Goal: Communication & Community: Answer question/provide support

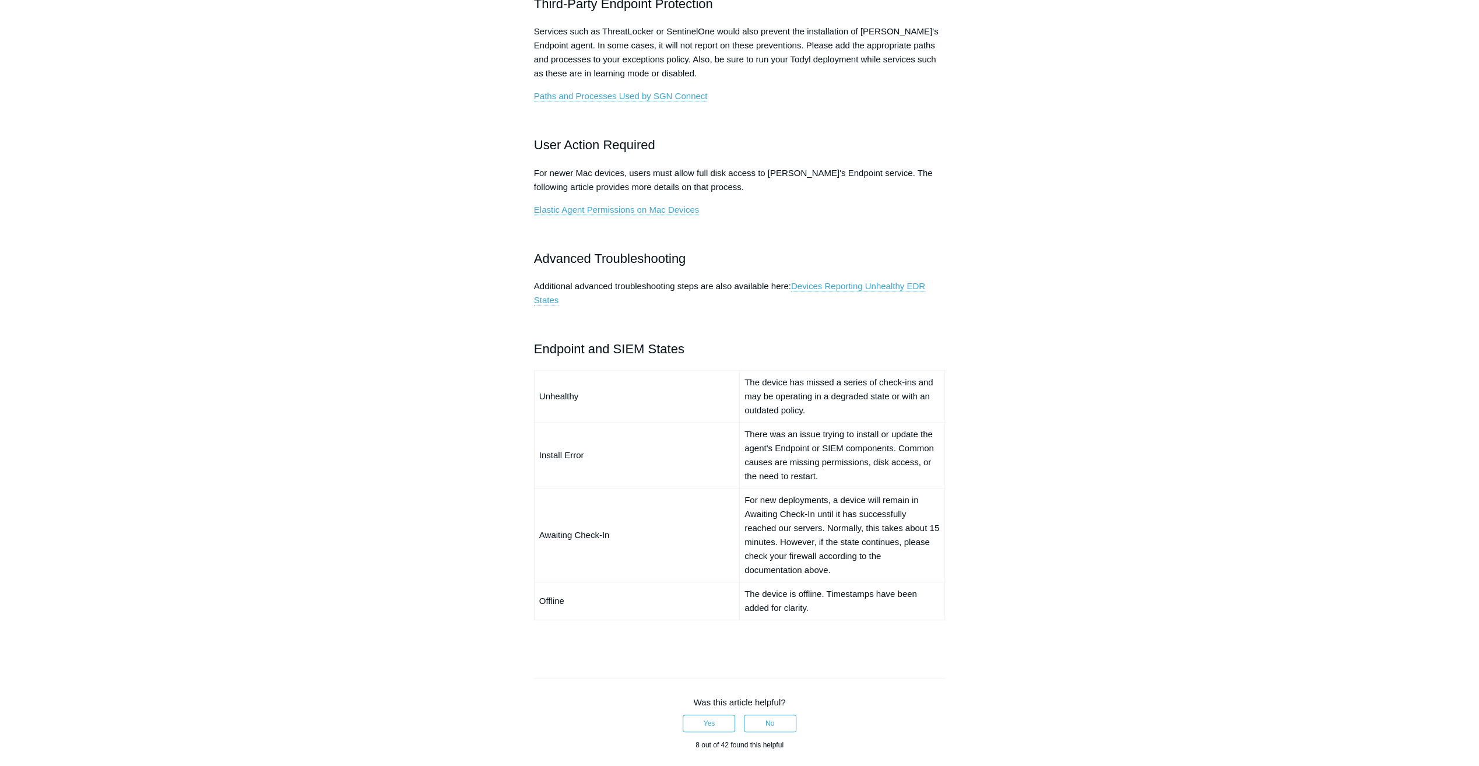
scroll to position [583, 0]
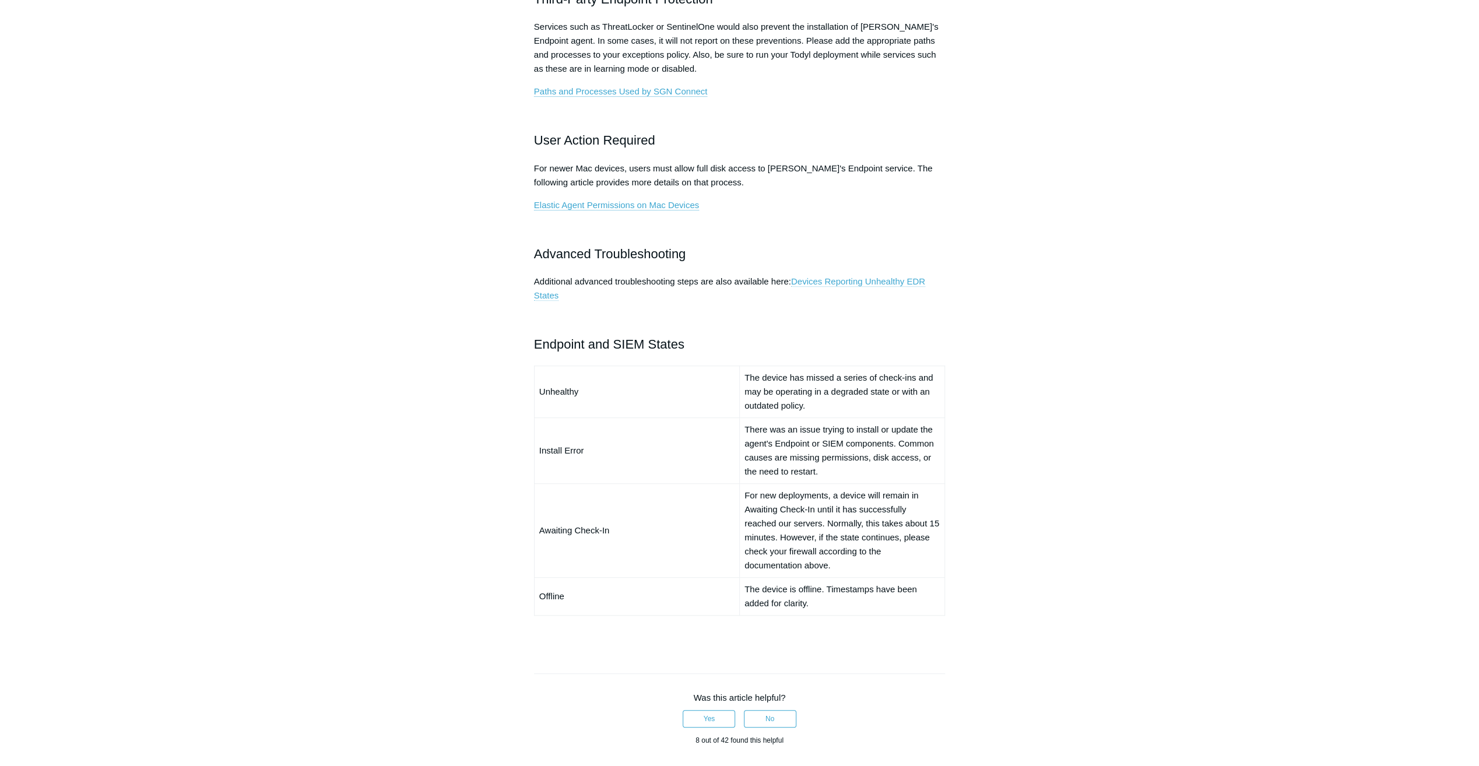
click at [901, 282] on link "Devices Reporting Unhealthy EDR States" at bounding box center [729, 288] width 391 height 24
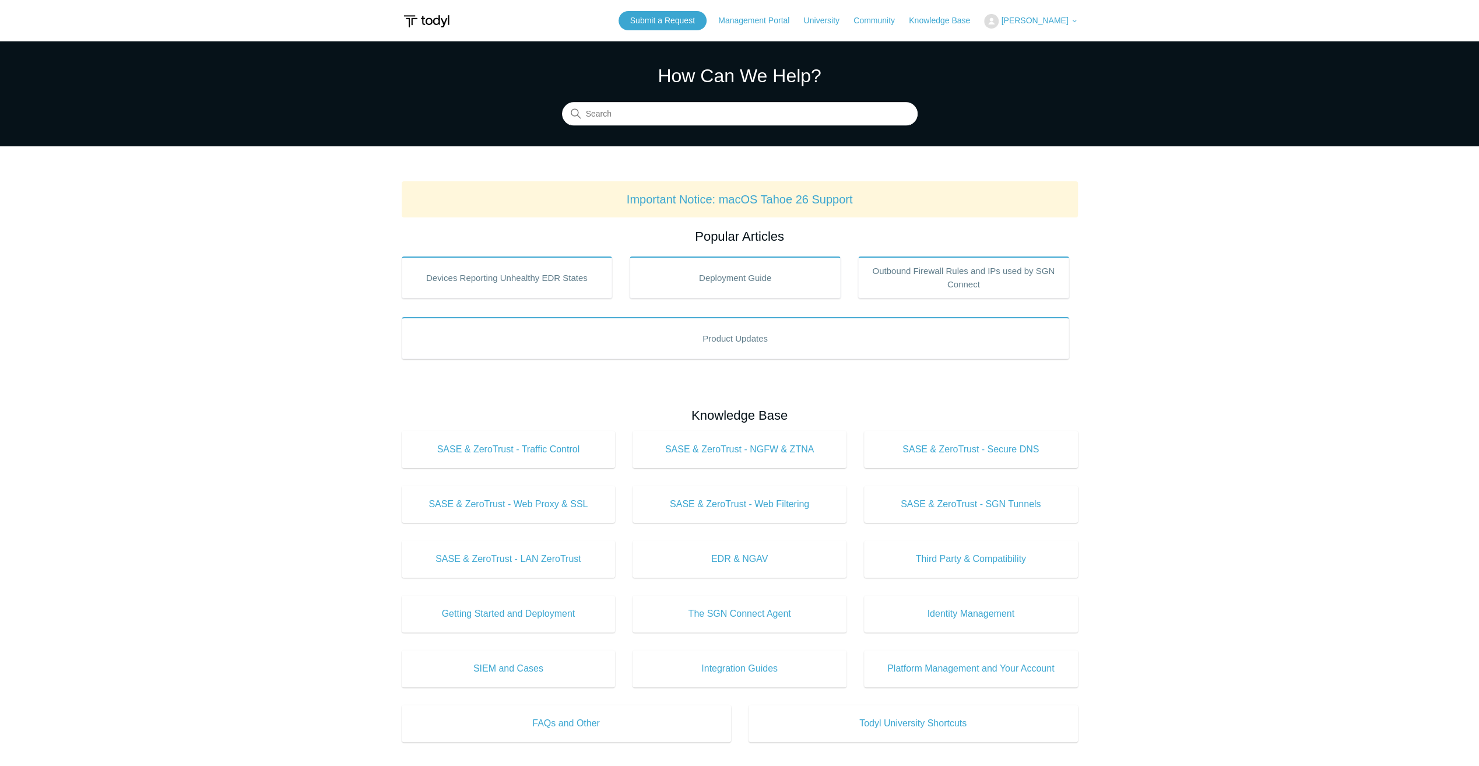
click at [1158, 319] on main "Todyl Support Center How Can We Help? Search Important Notice: macOS Tahoe 26 S…" at bounding box center [739, 545] width 1479 height 1009
click at [1049, 17] on span "[PERSON_NAME]" at bounding box center [1034, 20] width 67 height 9
click at [1040, 47] on link "My Support Requests" at bounding box center [1041, 46] width 114 height 20
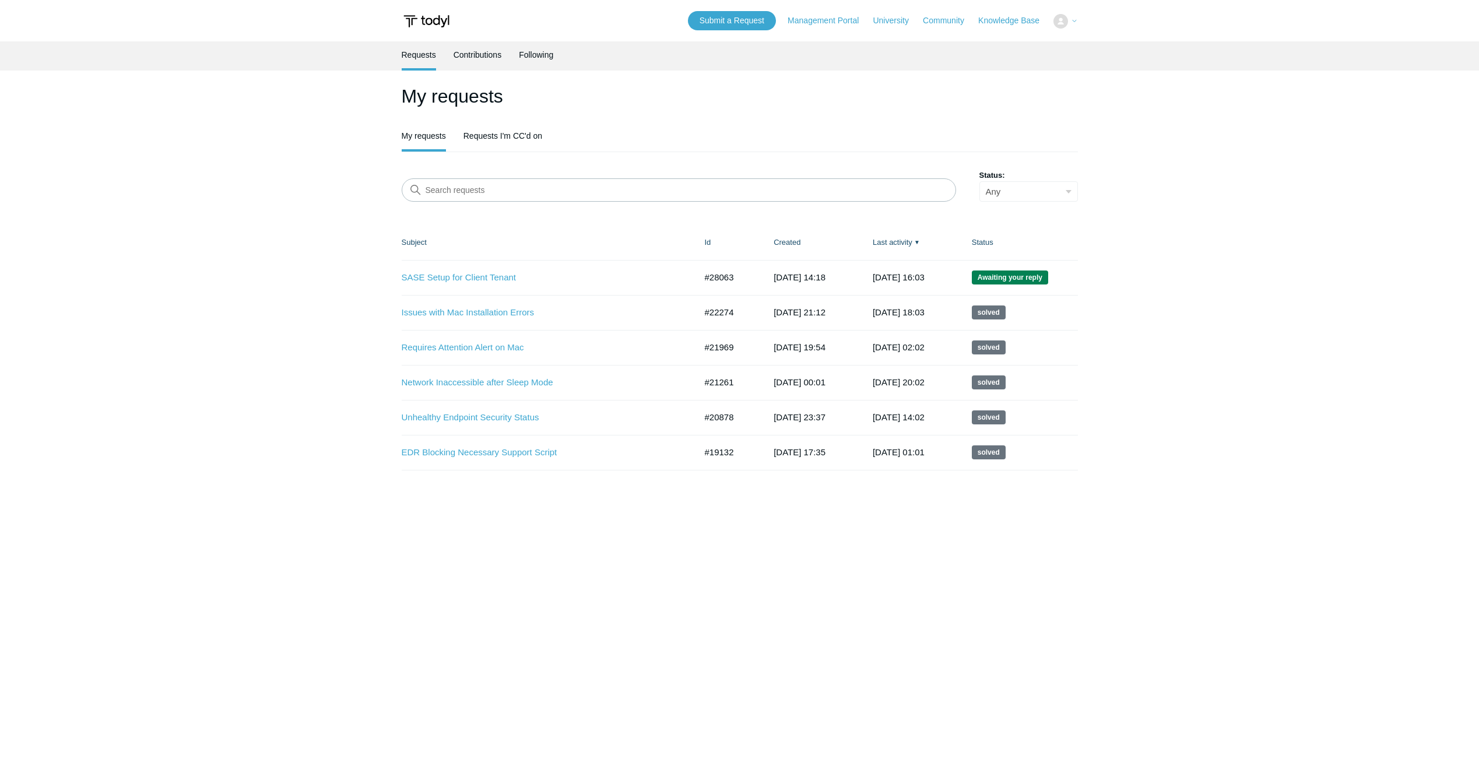
click at [665, 26] on header "Submit a Request Management Portal University Community Knowledge Base My Suppo…" at bounding box center [740, 20] width 676 height 41
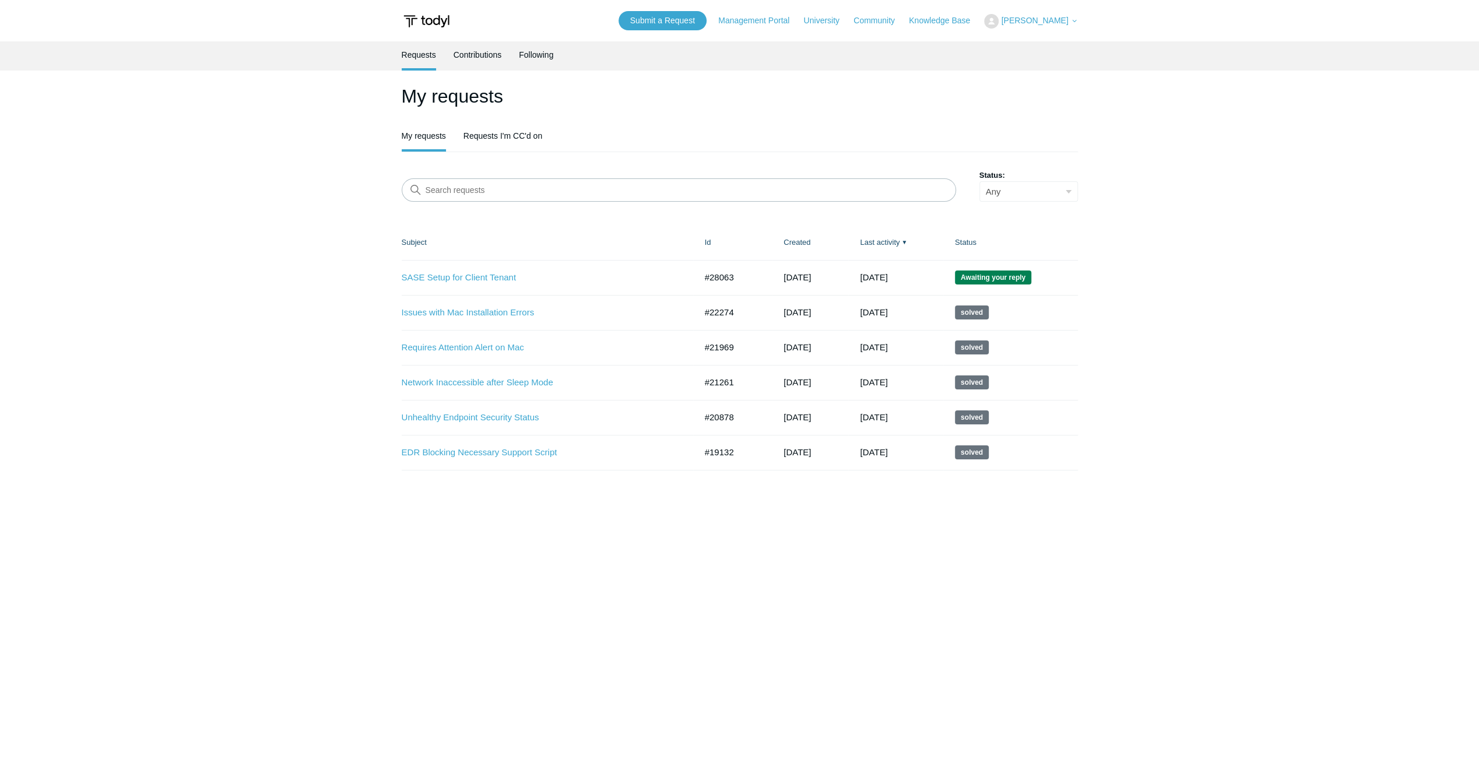
click at [1388, 317] on main "Requests Contributions Following My requests My requests Requests I'm CC'd on S…" at bounding box center [739, 385] width 1479 height 689
click at [431, 277] on link "SASE Setup for Client Tenant" at bounding box center [540, 277] width 277 height 13
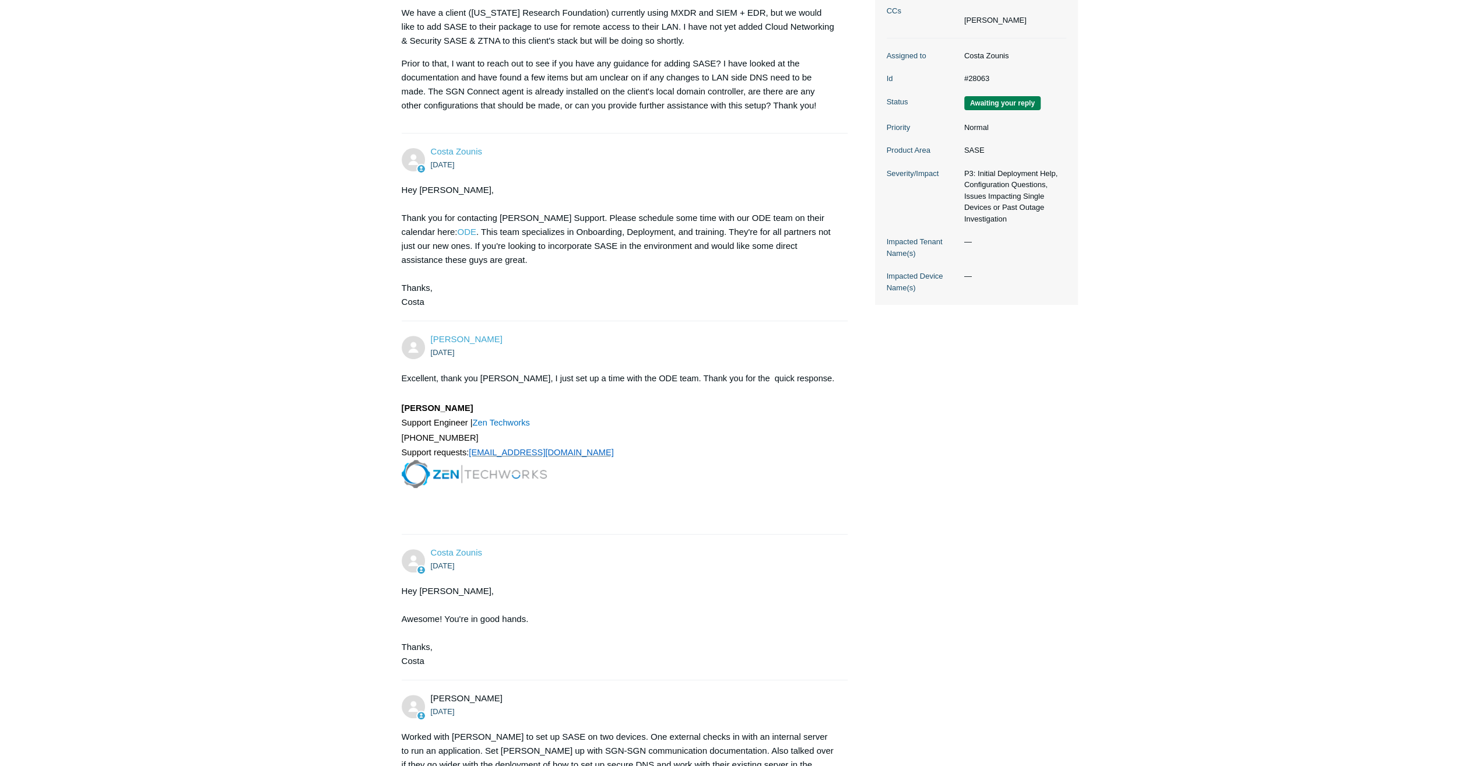
scroll to position [593, 0]
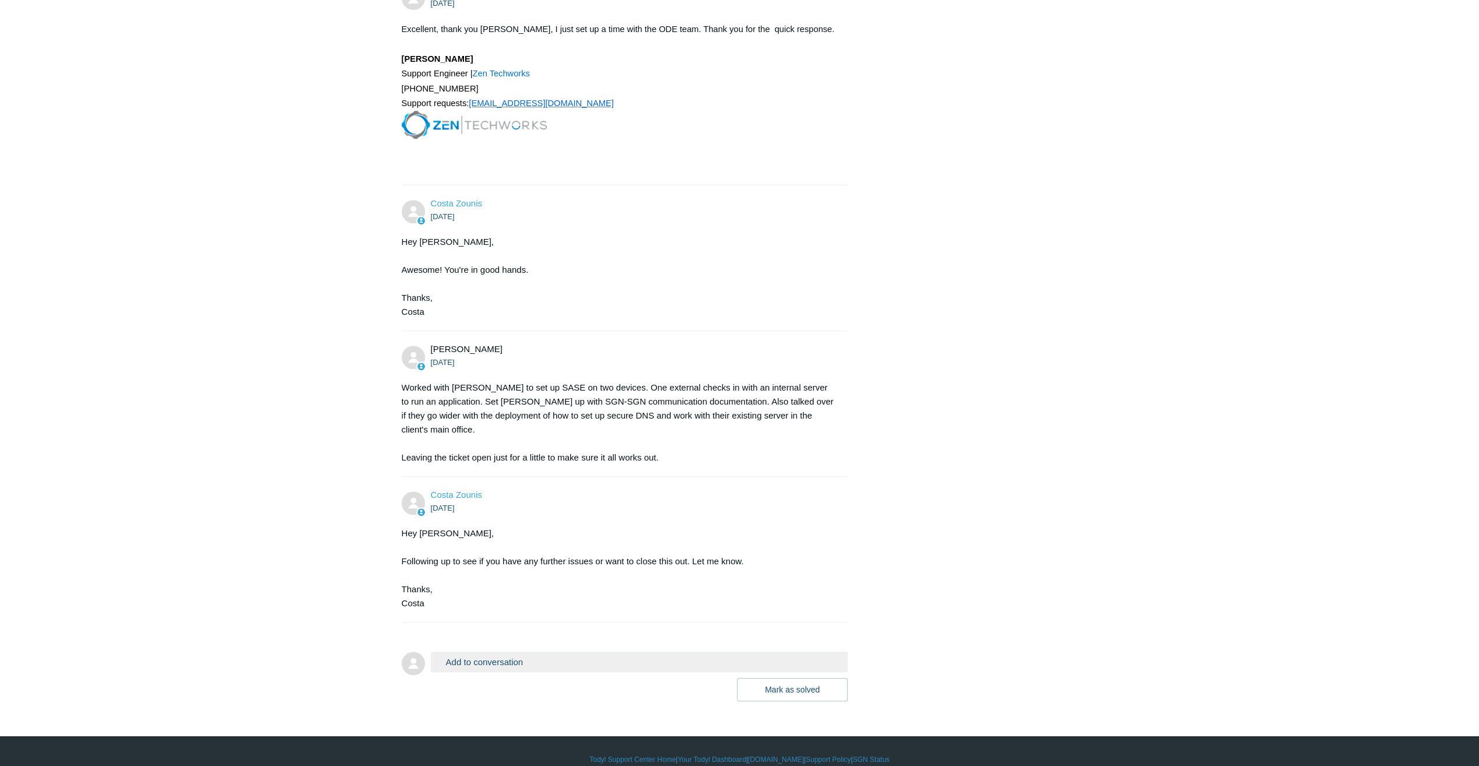
click at [532, 652] on button "Add to conversation" at bounding box center [639, 662] width 417 height 20
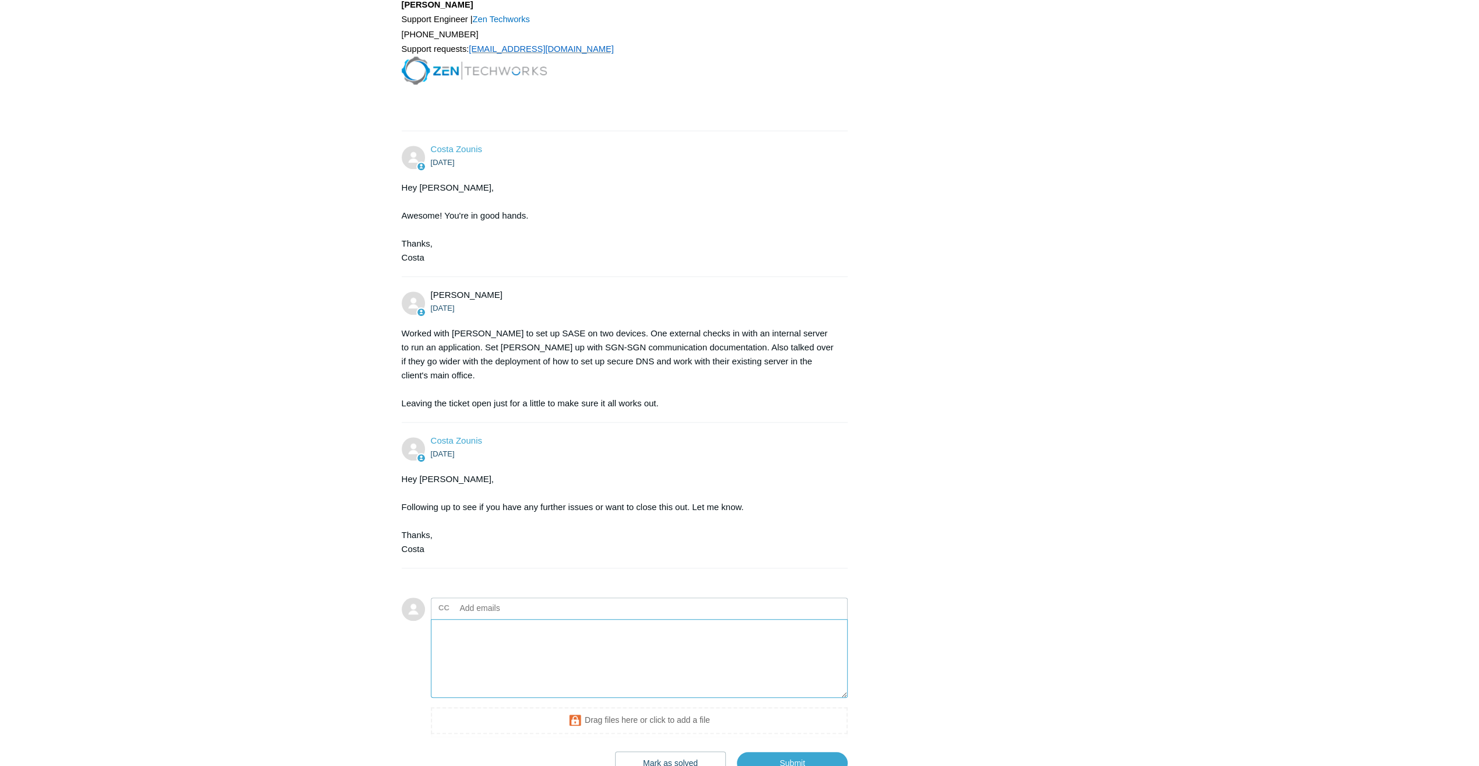
scroll to position [720, 0]
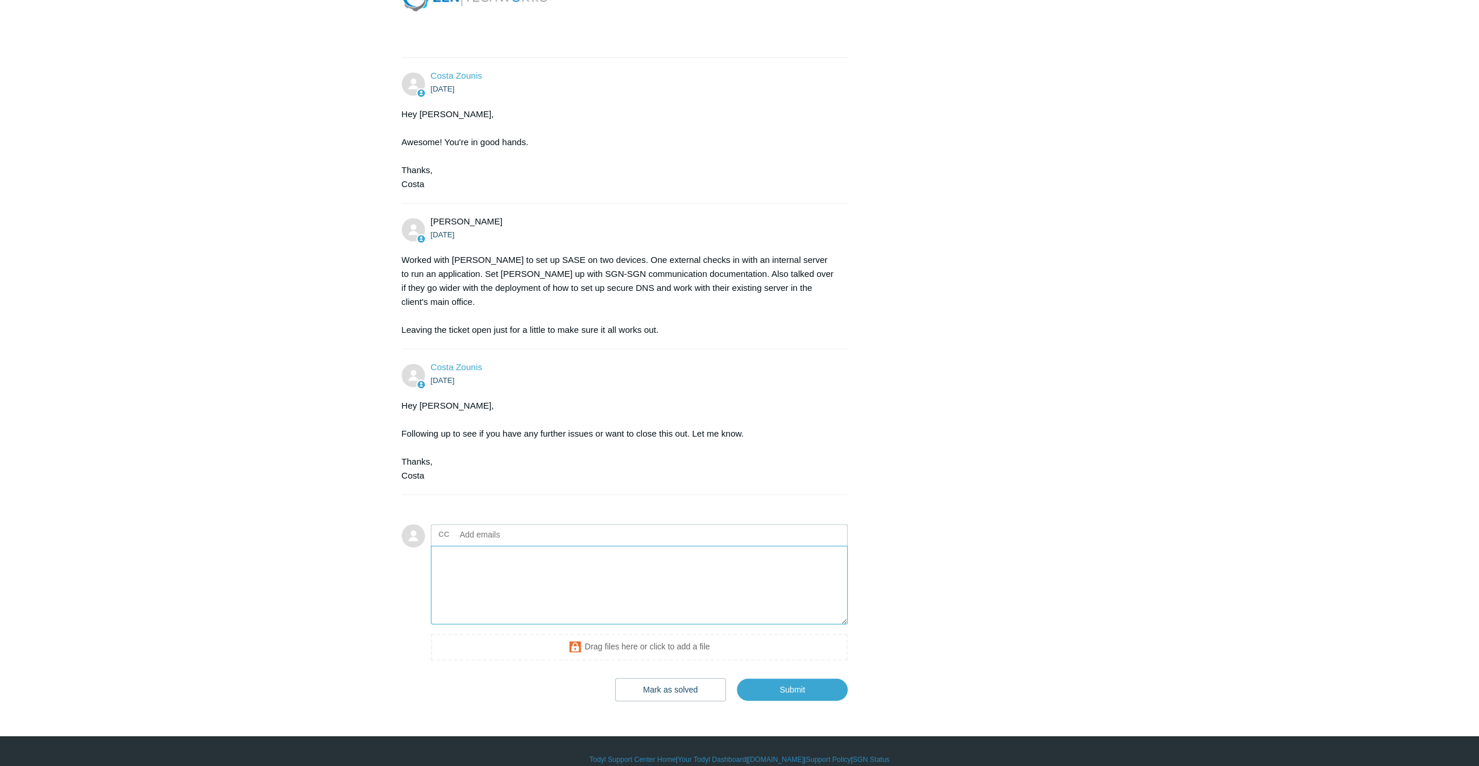
click at [607, 555] on textarea "Add your reply" at bounding box center [639, 585] width 417 height 79
type textarea "Hello Costa and Justin, Sorry for my delay in reply, unfortunately, I haven't h…"
click at [655, 679] on button "Mark as solved & Submit" at bounding box center [664, 689] width 123 height 23
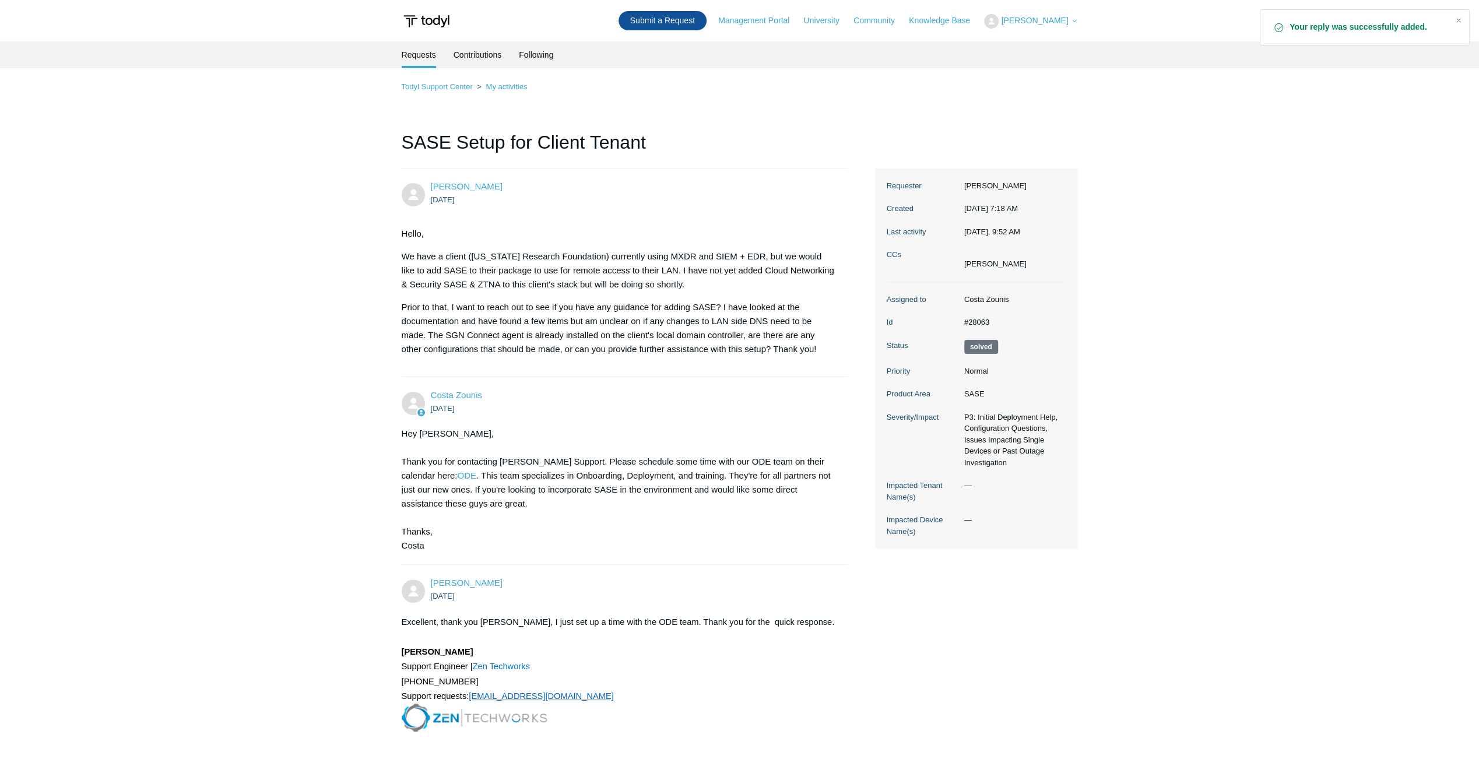
click at [675, 14] on link "Submit a Request" at bounding box center [662, 20] width 88 height 19
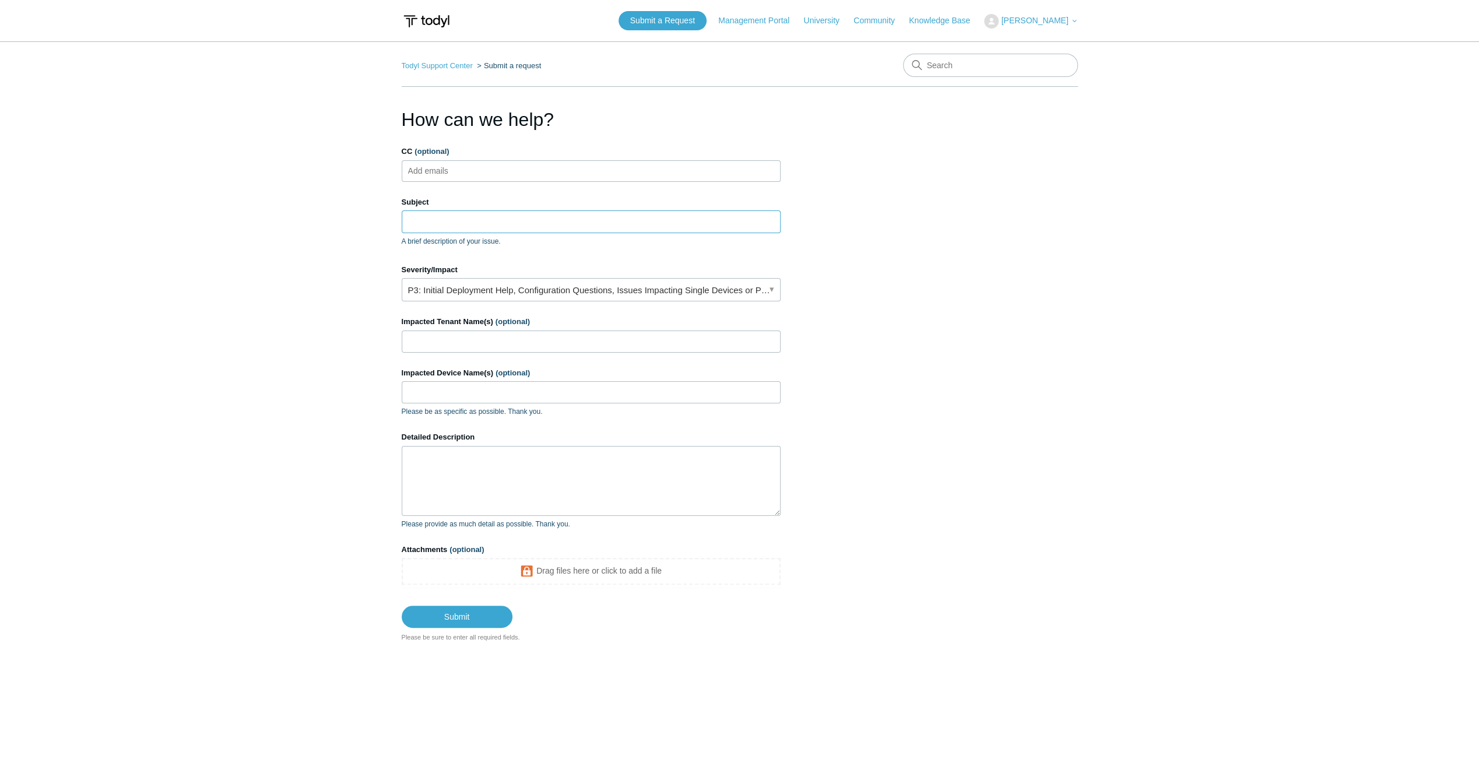
click at [580, 216] on input "Subject" at bounding box center [591, 221] width 379 height 22
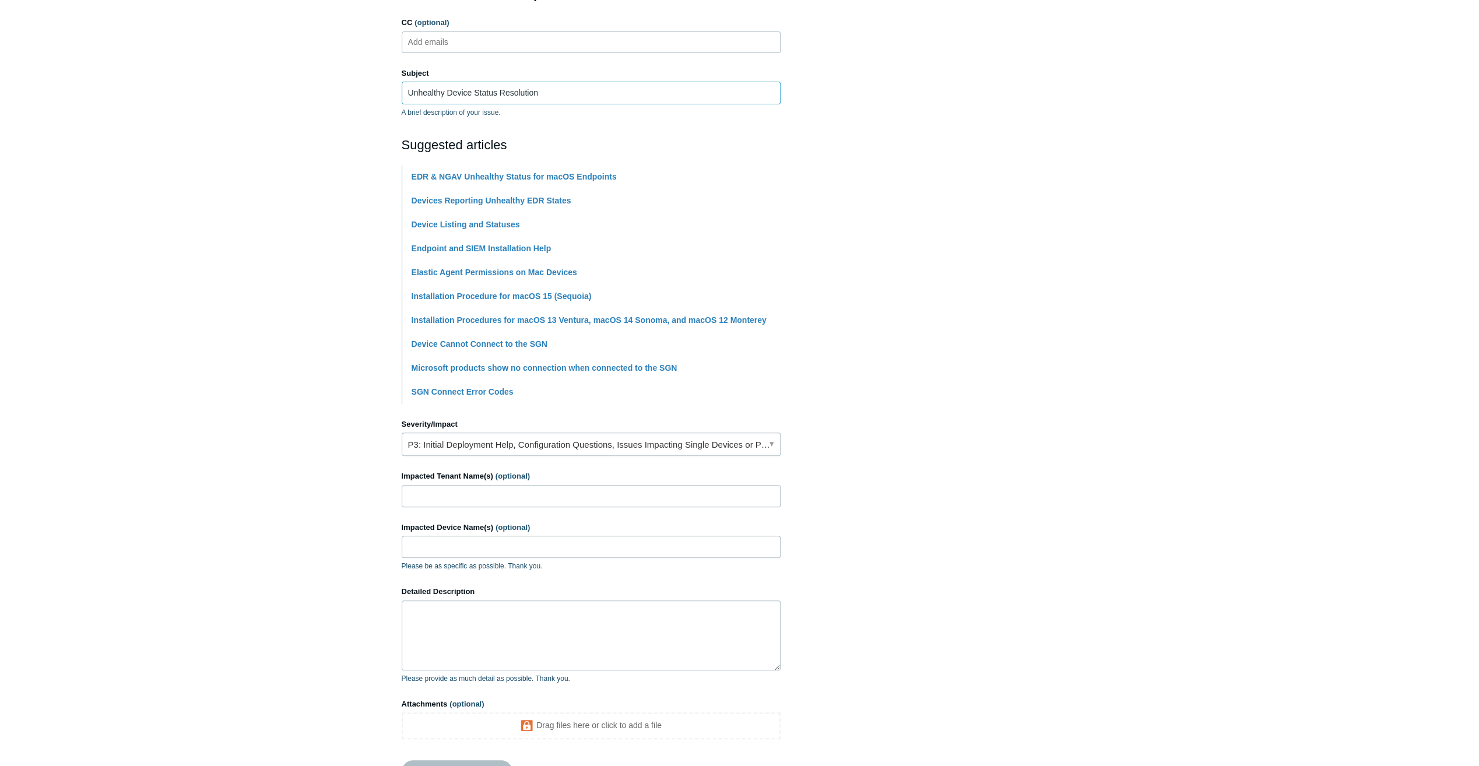
scroll to position [175, 0]
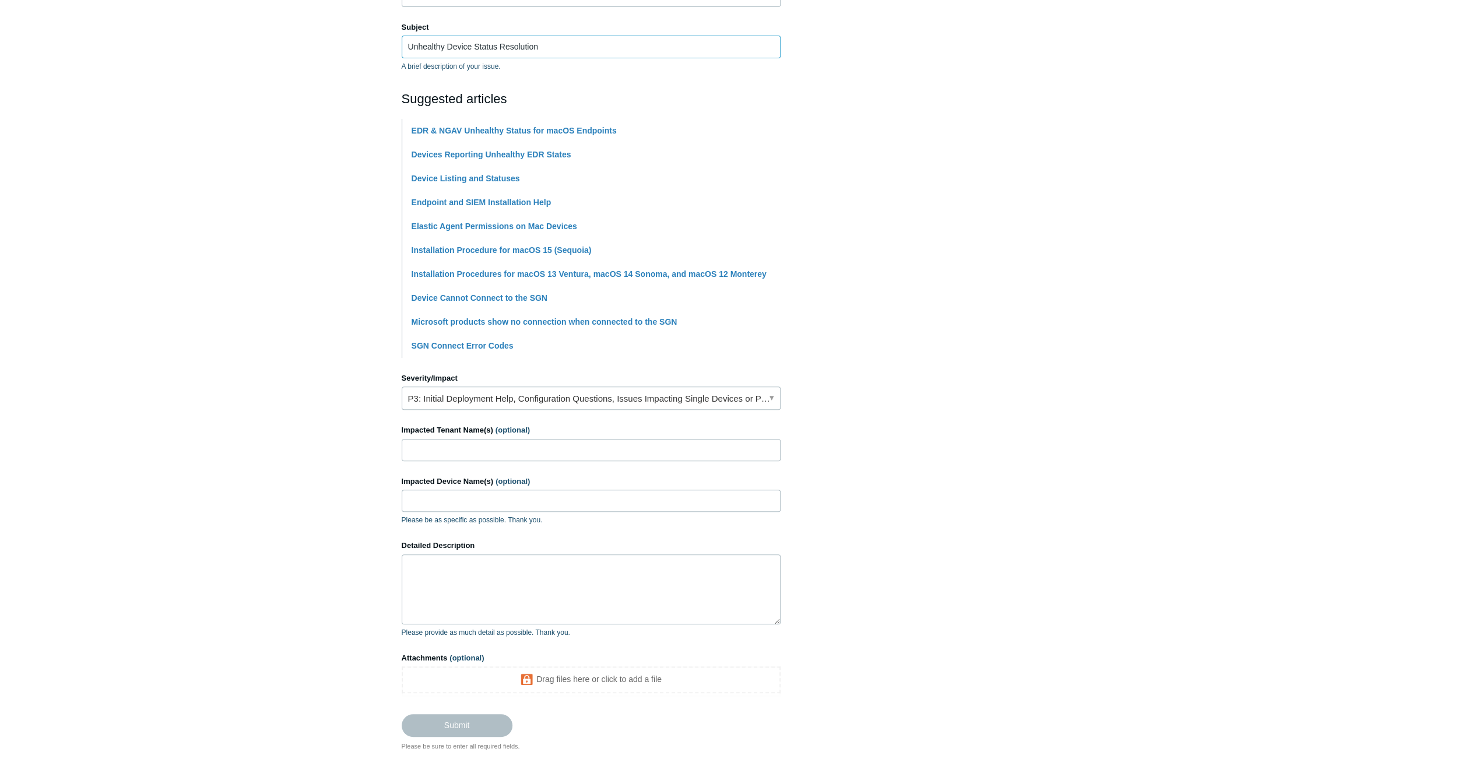
type input "Unhealthy Device Status Resolution"
click at [485, 388] on link "P3: Initial Deployment Help, Configuration Questions, Issues Impacting Single D…" at bounding box center [591, 397] width 379 height 23
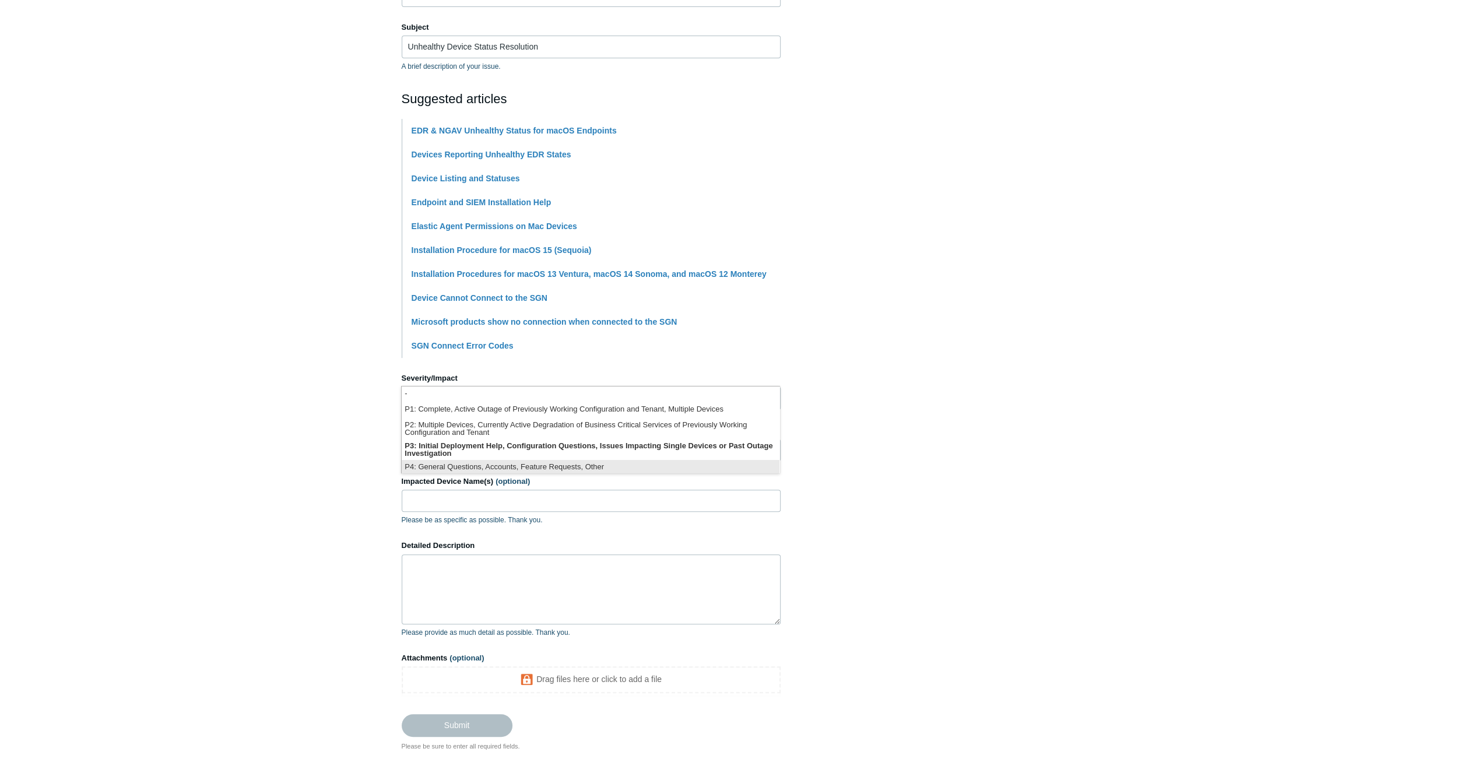
scroll to position [2, 0]
click at [565, 461] on li "P4: General Questions, Accounts, Feature Requests, Other" at bounding box center [591, 466] width 378 height 16
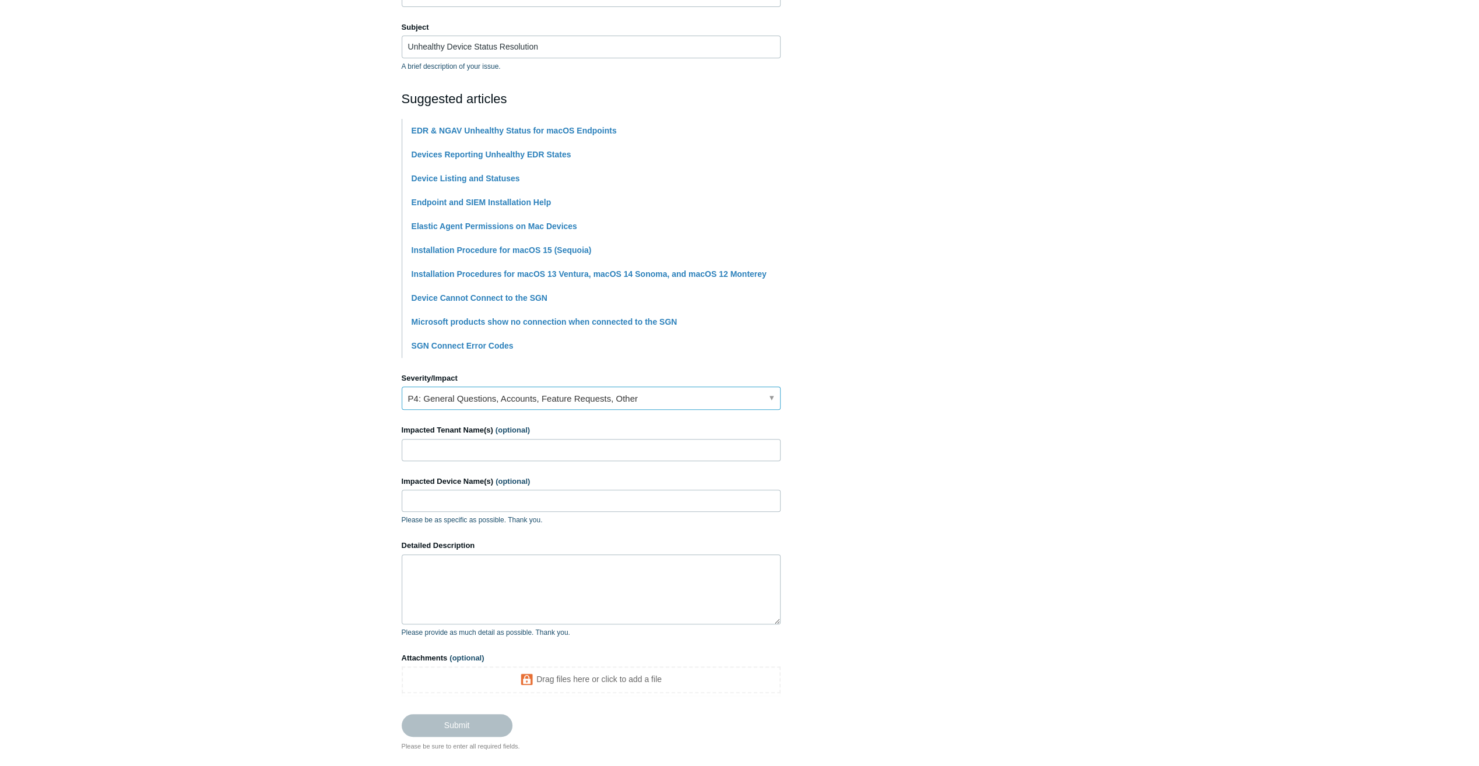
click at [684, 407] on link "P4: General Questions, Accounts, Feature Requests, Other" at bounding box center [591, 397] width 379 height 23
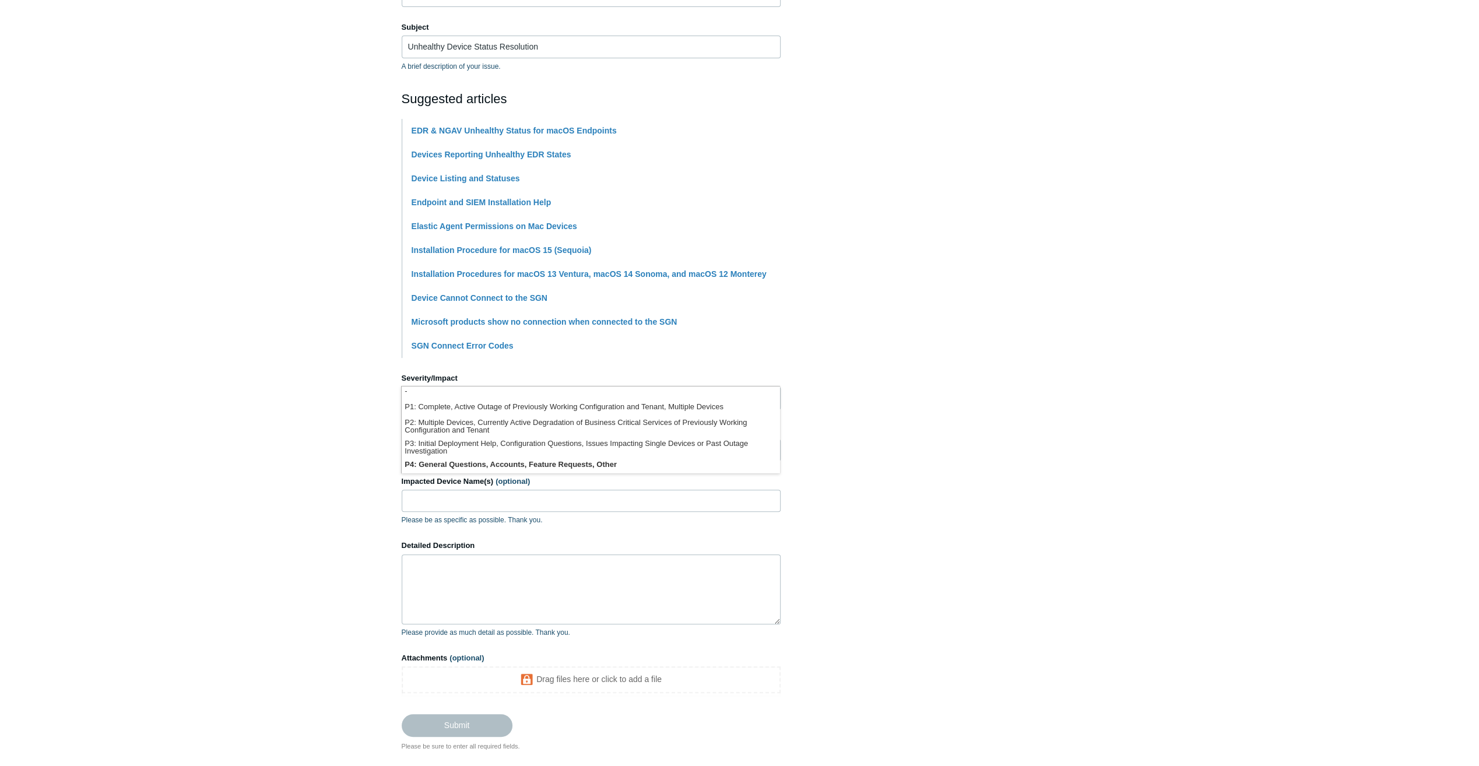
scroll to position [0, 0]
click at [667, 449] on li "P3: Initial Deployment Help, Configuration Questions, Issues Impacting Single D…" at bounding box center [591, 449] width 378 height 21
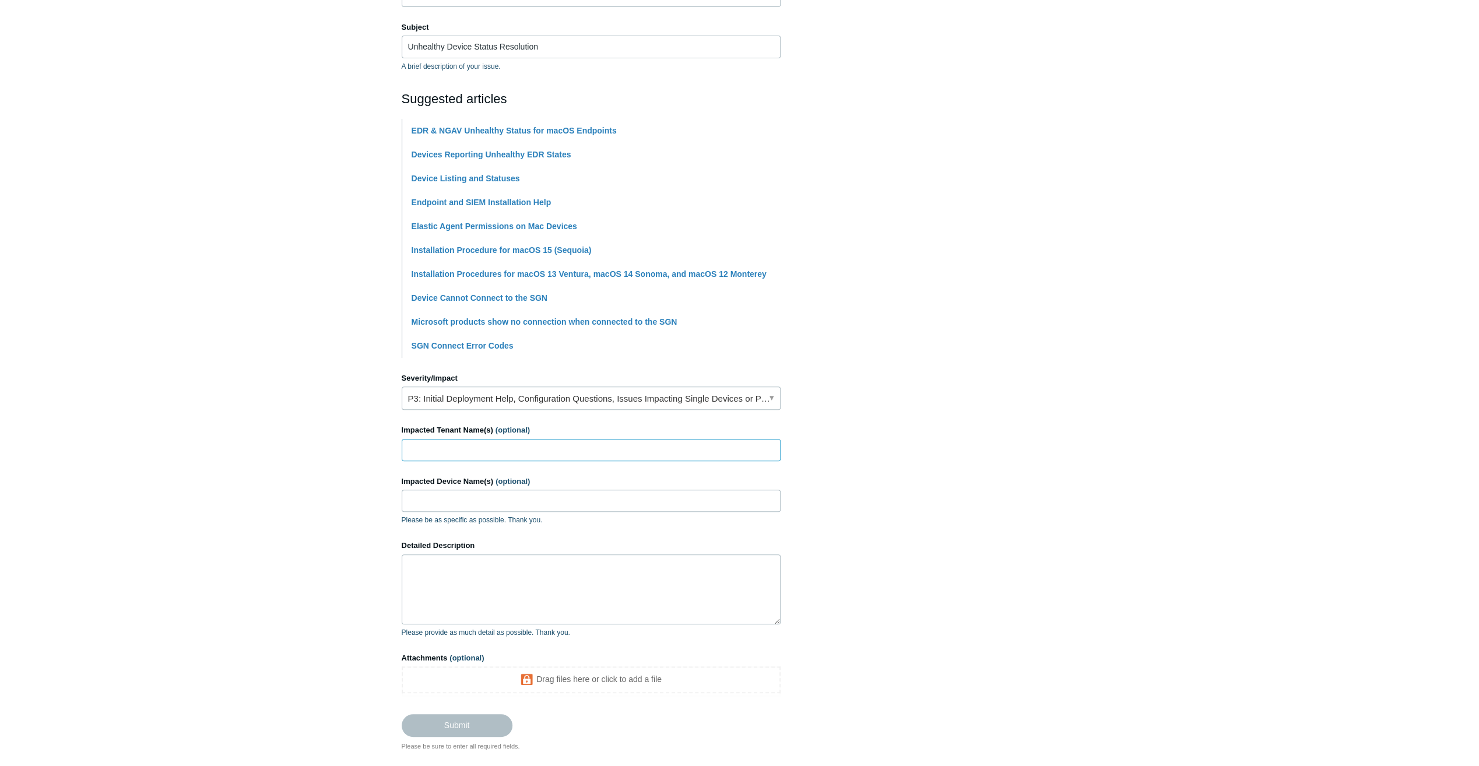
click at [668, 454] on input "Impacted Tenant Name(s) (optional)" at bounding box center [591, 450] width 379 height 22
click at [627, 583] on textarea "Detailed Description" at bounding box center [591, 589] width 379 height 70
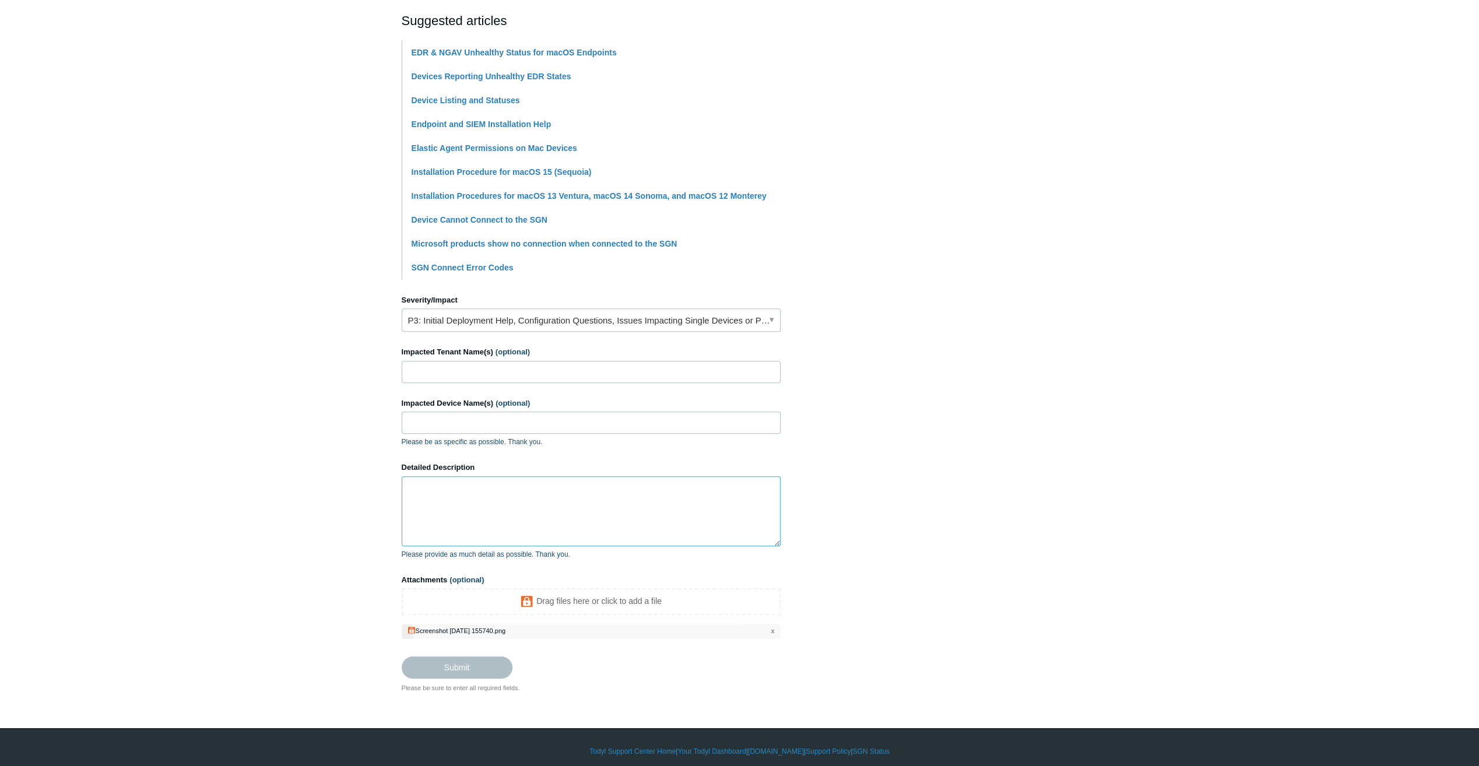
scroll to position [259, 0]
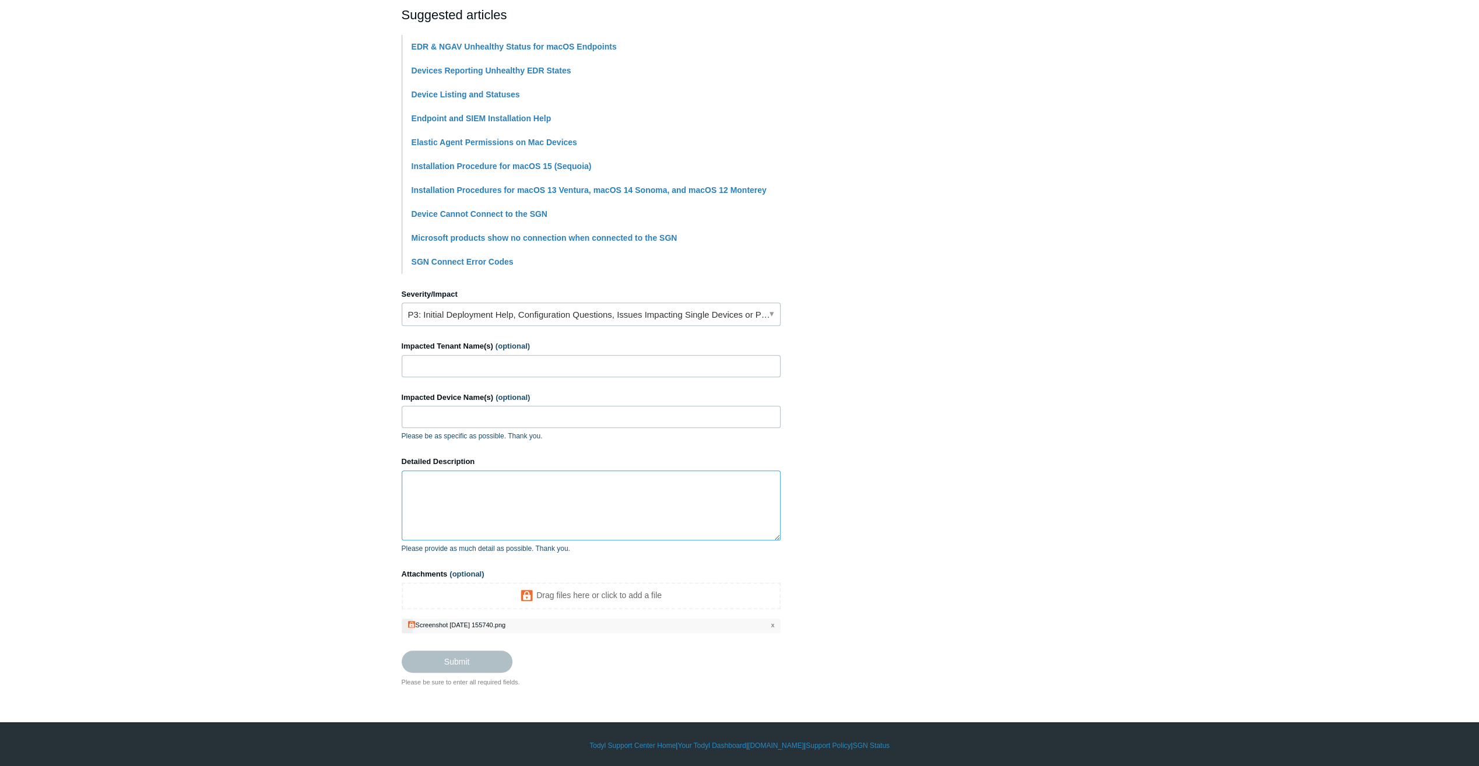
click at [537, 485] on textarea "Detailed Description" at bounding box center [591, 505] width 379 height 70
click at [529, 487] on textarea "Detailed Description" at bounding box center [591, 505] width 379 height 70
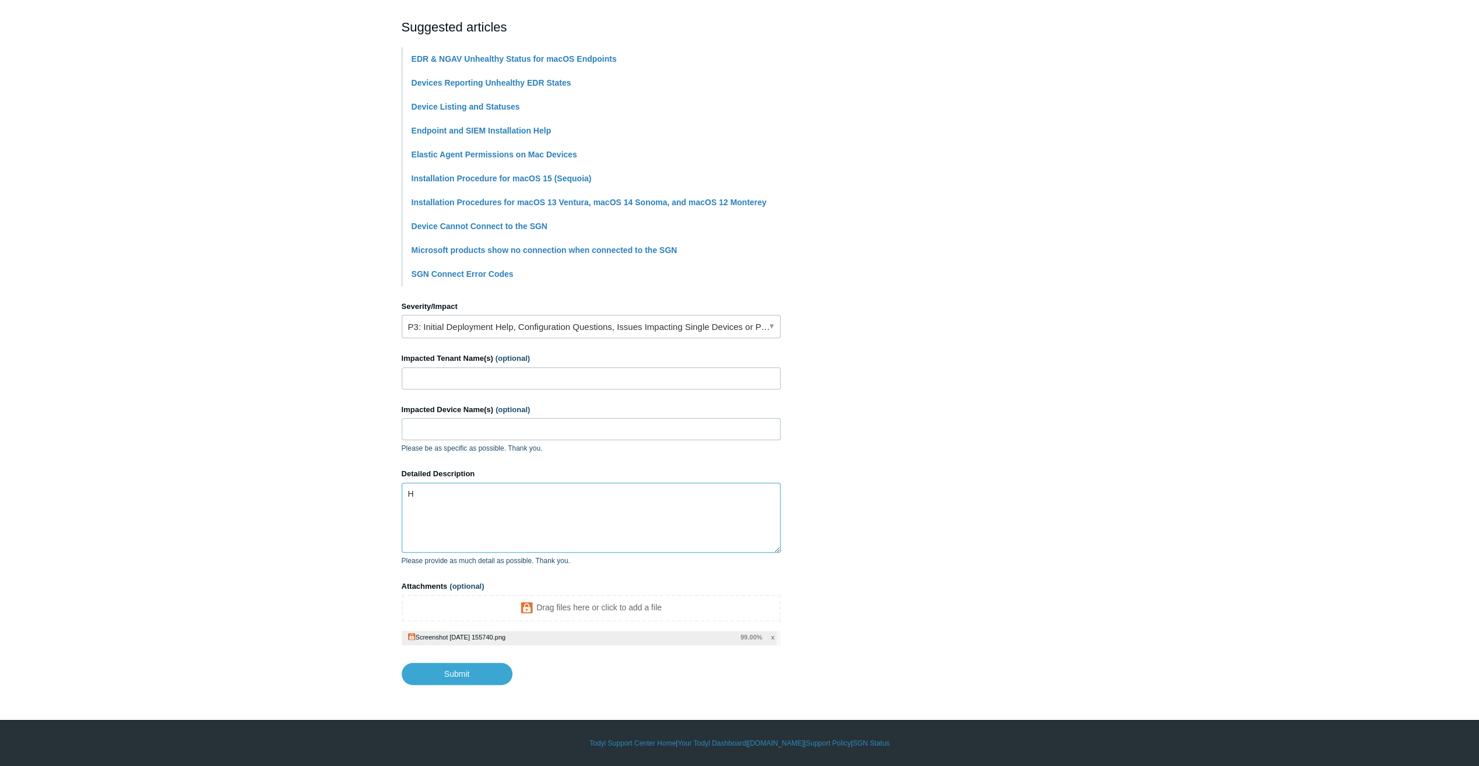
scroll to position [245, 0]
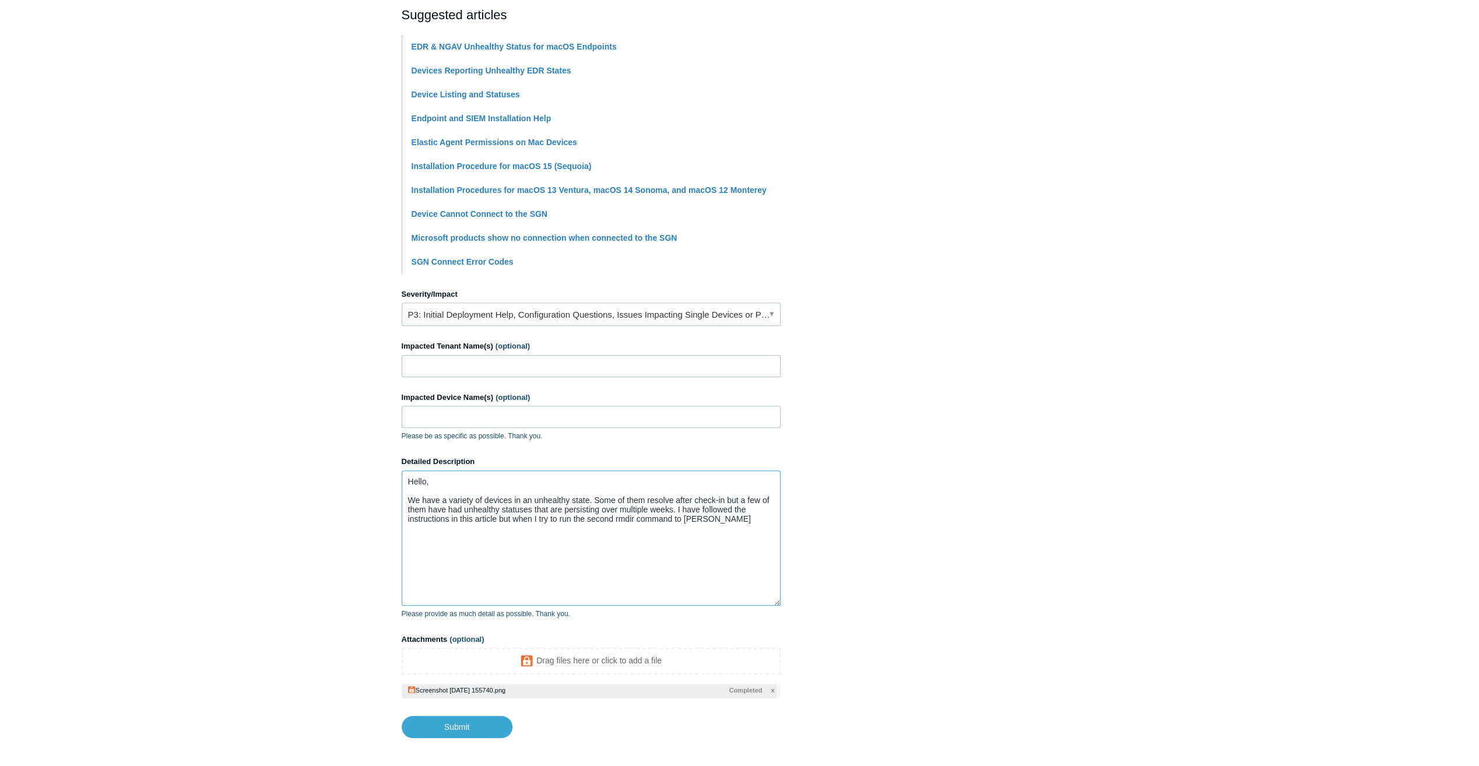
drag, startPoint x: 776, startPoint y: 551, endPoint x: 790, endPoint y: 698, distance: 147.0
click at [790, 698] on section "How can we help? CC (optional) Add emails Subject Unhealthy Device Status Resol…" at bounding box center [740, 292] width 676 height 891
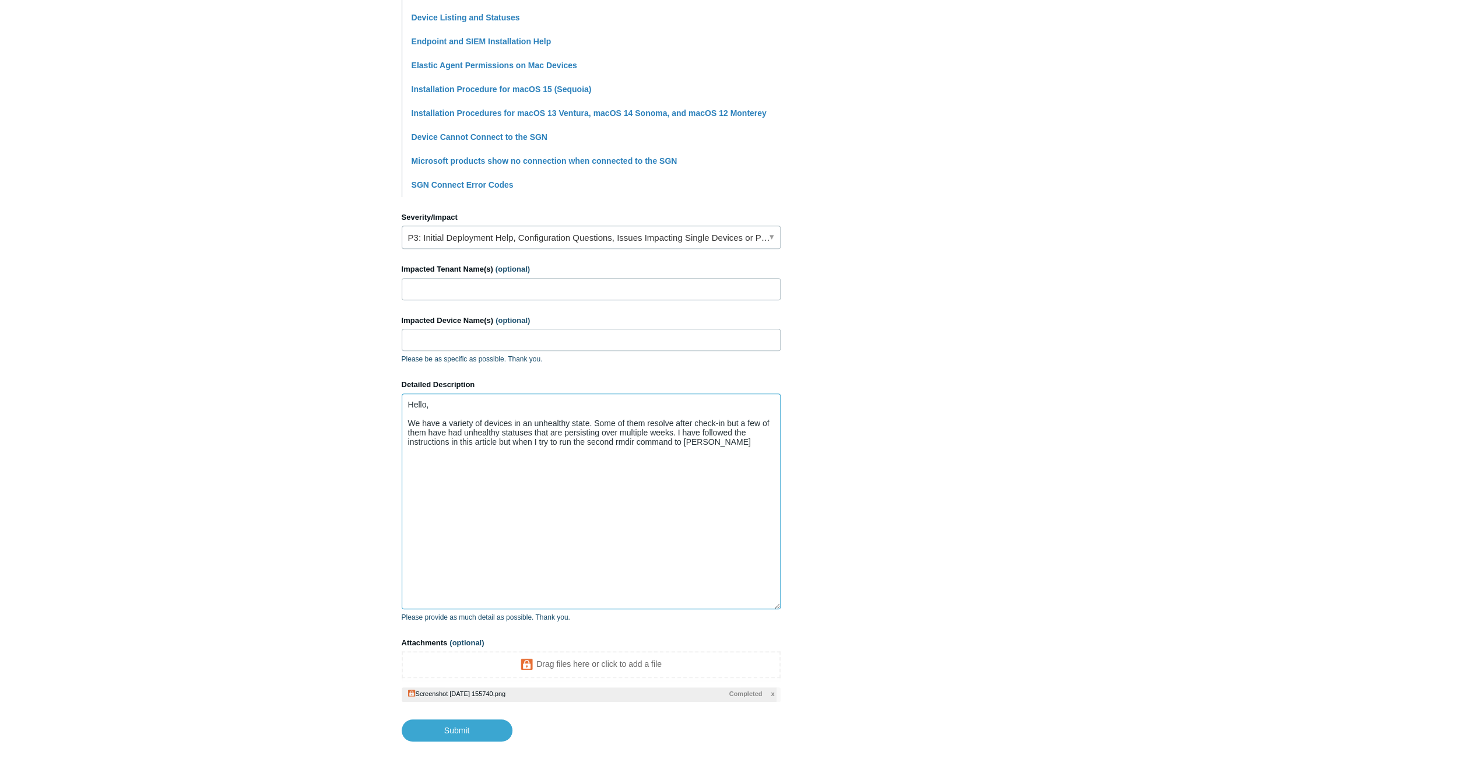
scroll to position [390, 0]
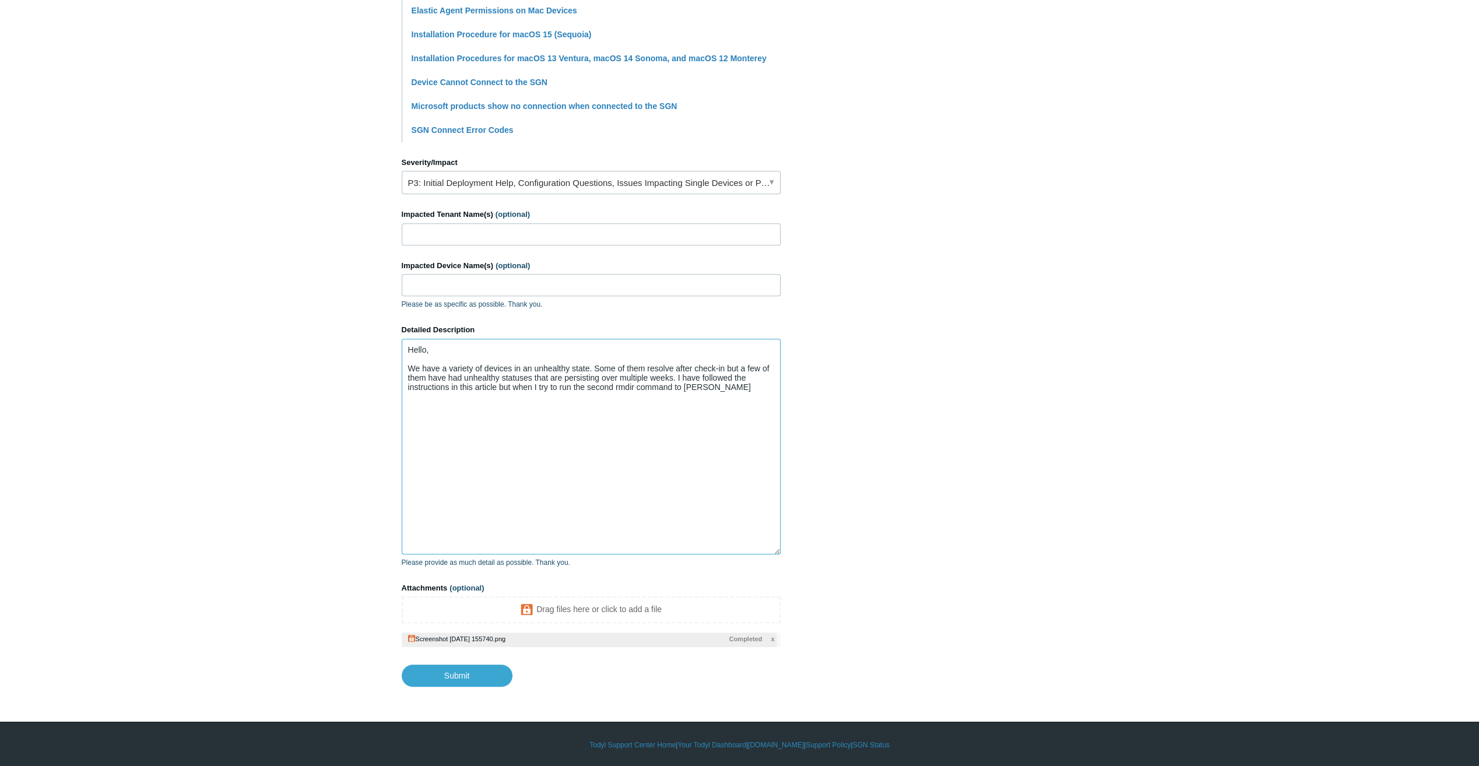
click at [730, 389] on textarea "Hello, We have a variety of devices in an unhealthy state. Some of them resolve…" at bounding box center [591, 447] width 379 height 216
drag, startPoint x: 1230, startPoint y: 423, endPoint x: 913, endPoint y: 423, distance: 317.1
click at [1210, 423] on main "Todyl Support Center Submit a request How can we help? CC (optional) Add emails…" at bounding box center [739, 169] width 1479 height 1036
click at [769, 386] on textarea "Hello, We have a variety of devices in an unhealthy state. Some of them resolve…" at bounding box center [591, 447] width 379 height 216
drag, startPoint x: 680, startPoint y: 423, endPoint x: 759, endPoint y: 407, distance: 81.5
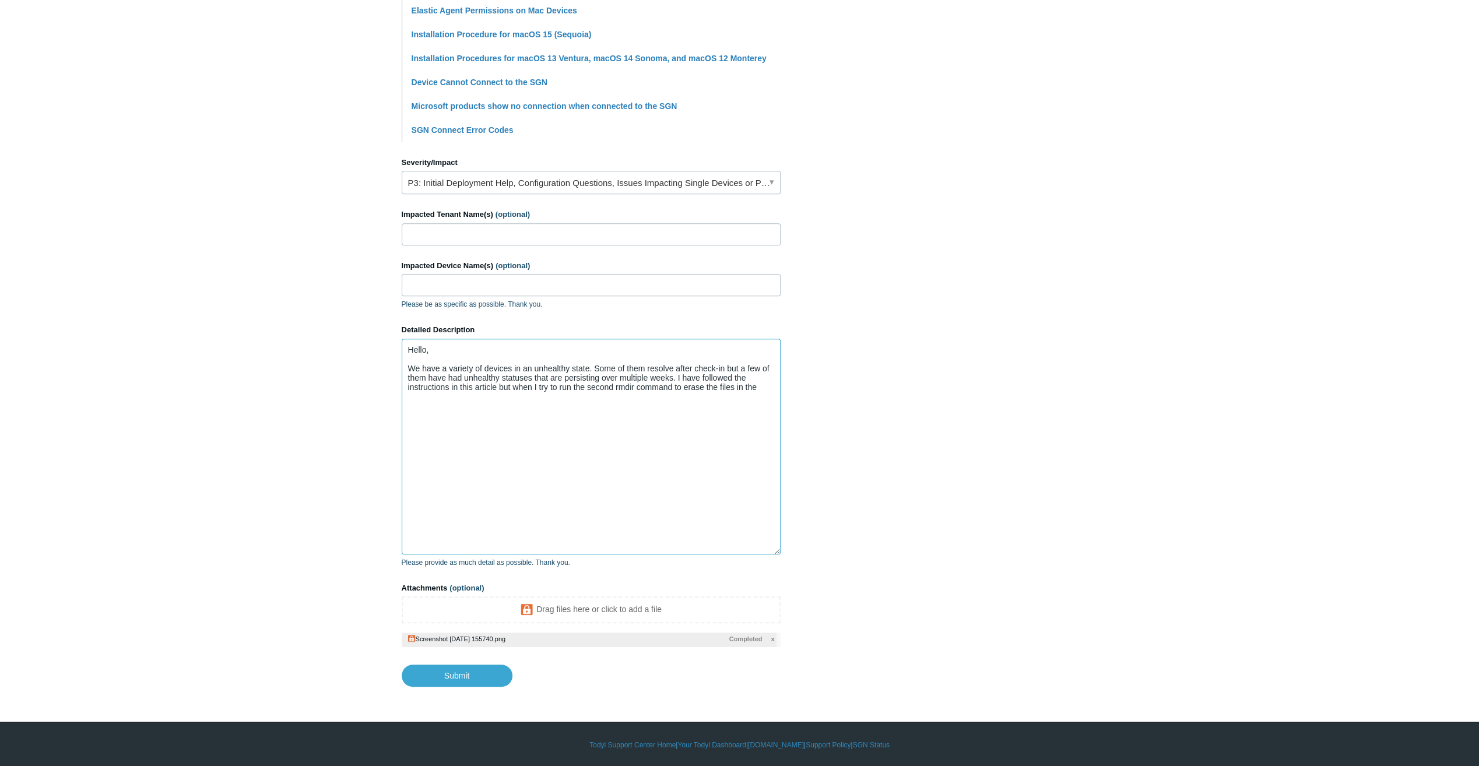
click at [681, 422] on textarea "Hello, We have a variety of devices in an unhealthy state. Some of them resolve…" at bounding box center [591, 447] width 379 height 216
click at [762, 388] on textarea "Hello, We have a variety of devices in an unhealthy state. Some of them resolve…" at bounding box center [591, 447] width 379 height 216
drag, startPoint x: 860, startPoint y: 506, endPoint x: 854, endPoint y: 504, distance: 6.5
click at [860, 506] on section "How can we help? CC (optional) Add emails Subject Unhealthy Device Status Resol…" at bounding box center [740, 201] width 676 height 972
click at [765, 387] on textarea "Hello, We have a variety of devices in an unhealthy state. Some of them resolve…" at bounding box center [591, 447] width 379 height 216
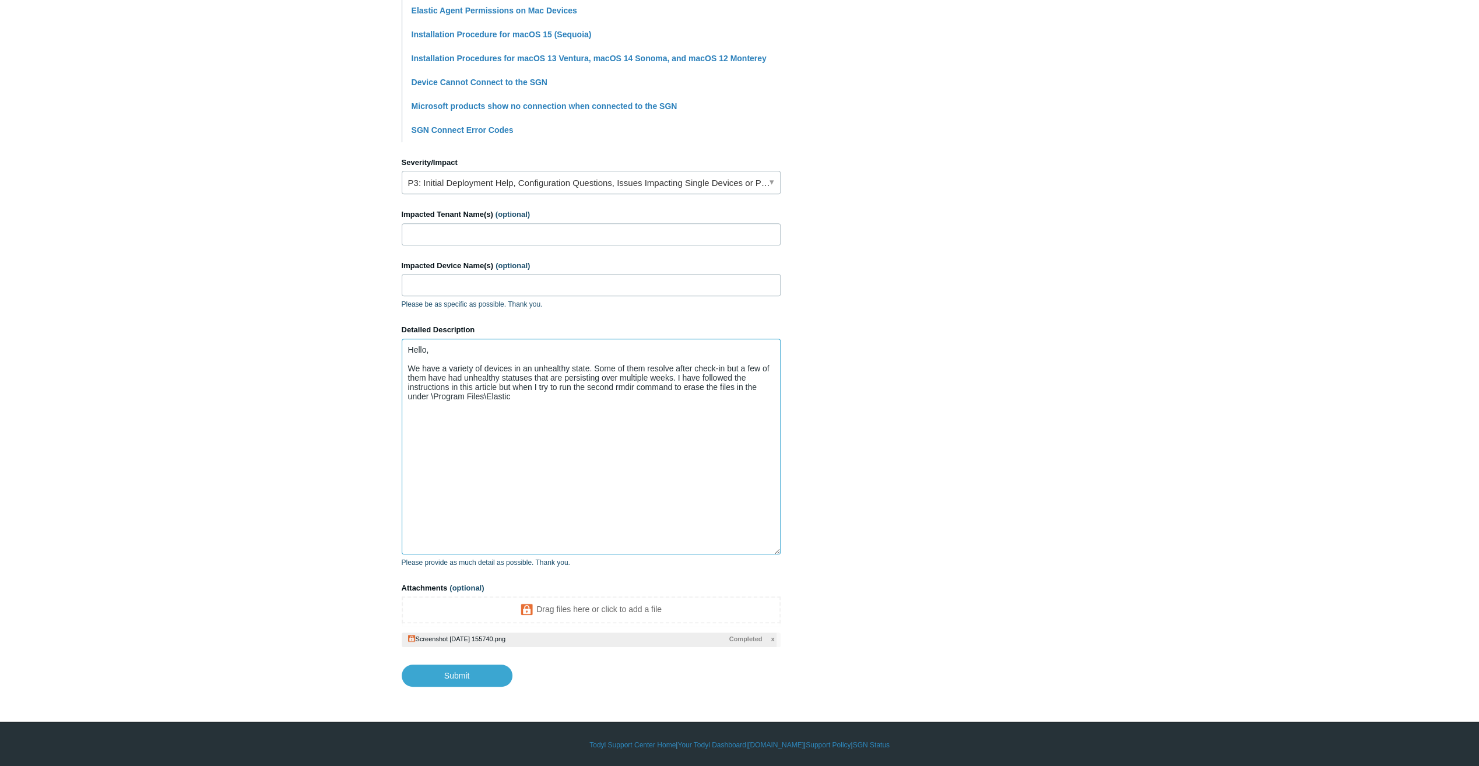
click at [416, 396] on textarea "Hello, We have a variety of devices in an unhealthy state. Some of them resolve…" at bounding box center [591, 447] width 379 height 216
click at [550, 399] on textarea "Hello, We have a variety of devices in an unhealthy state. Some of them resolve…" at bounding box center [591, 447] width 379 height 216
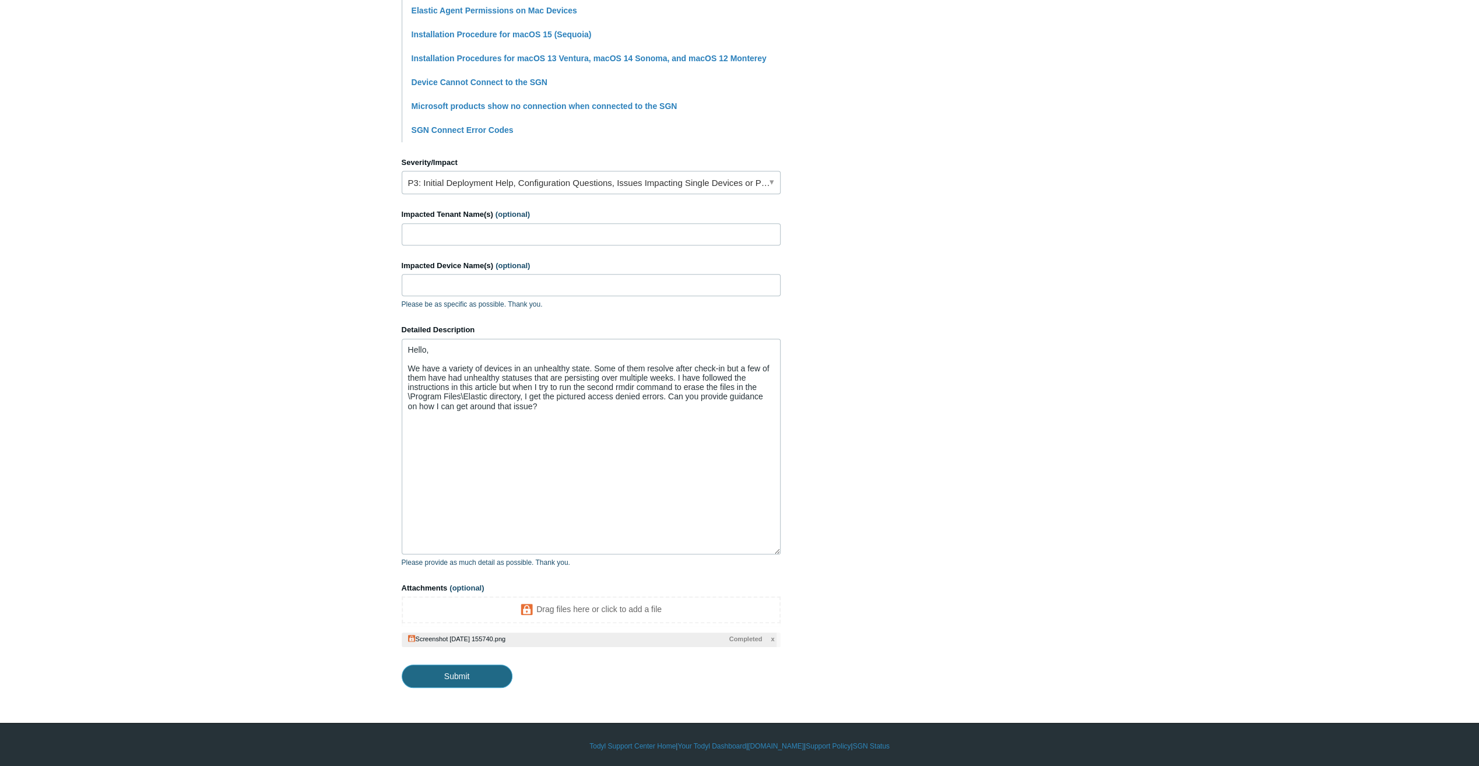
click at [477, 666] on input "Submit" at bounding box center [457, 675] width 111 height 23
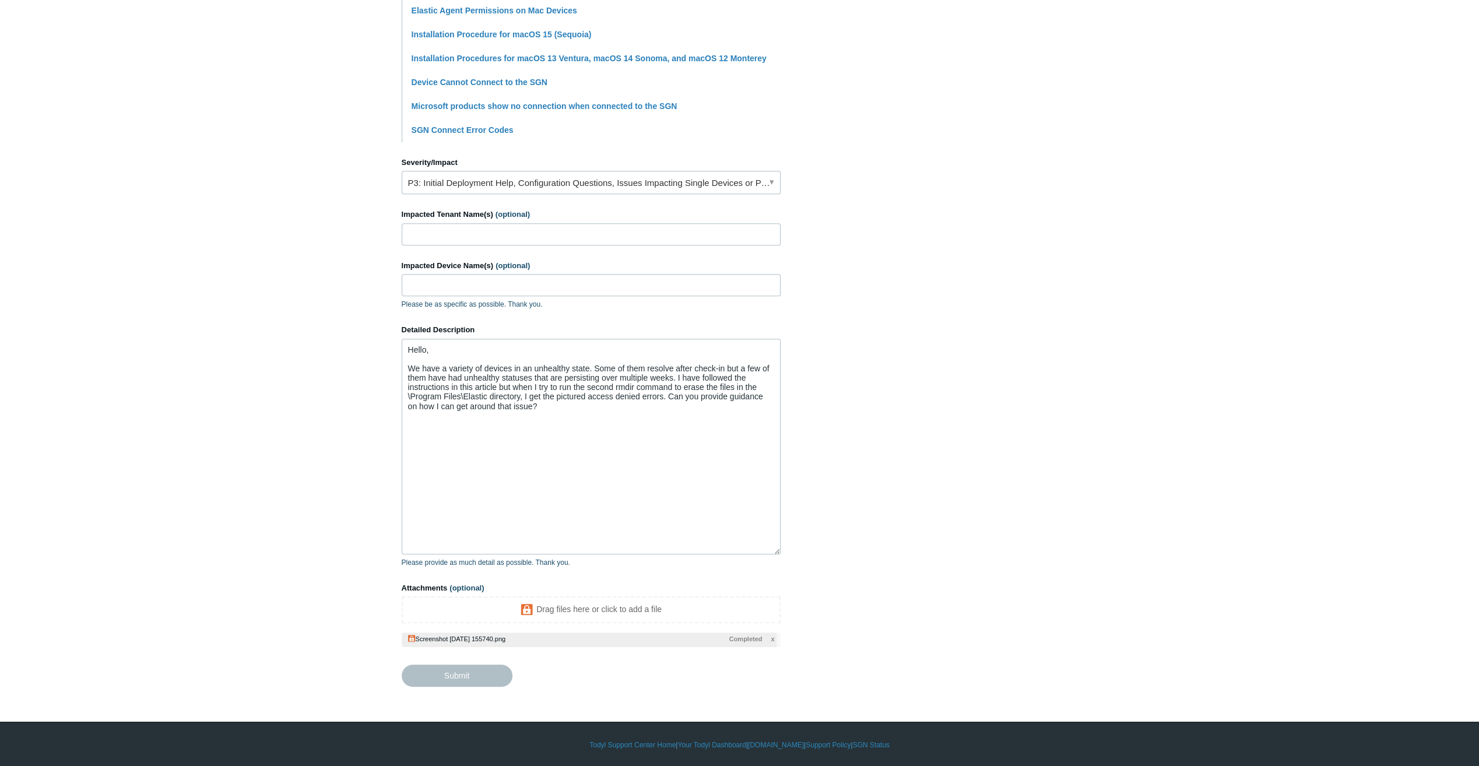
type textarea "Hello, We have a variety of devices in an unhealthy state. Some of them resolve…"
click at [1089, 401] on main "Todyl Support Center Submit a request How can we help? CC (optional) Add emails…" at bounding box center [739, 169] width 1479 height 1036
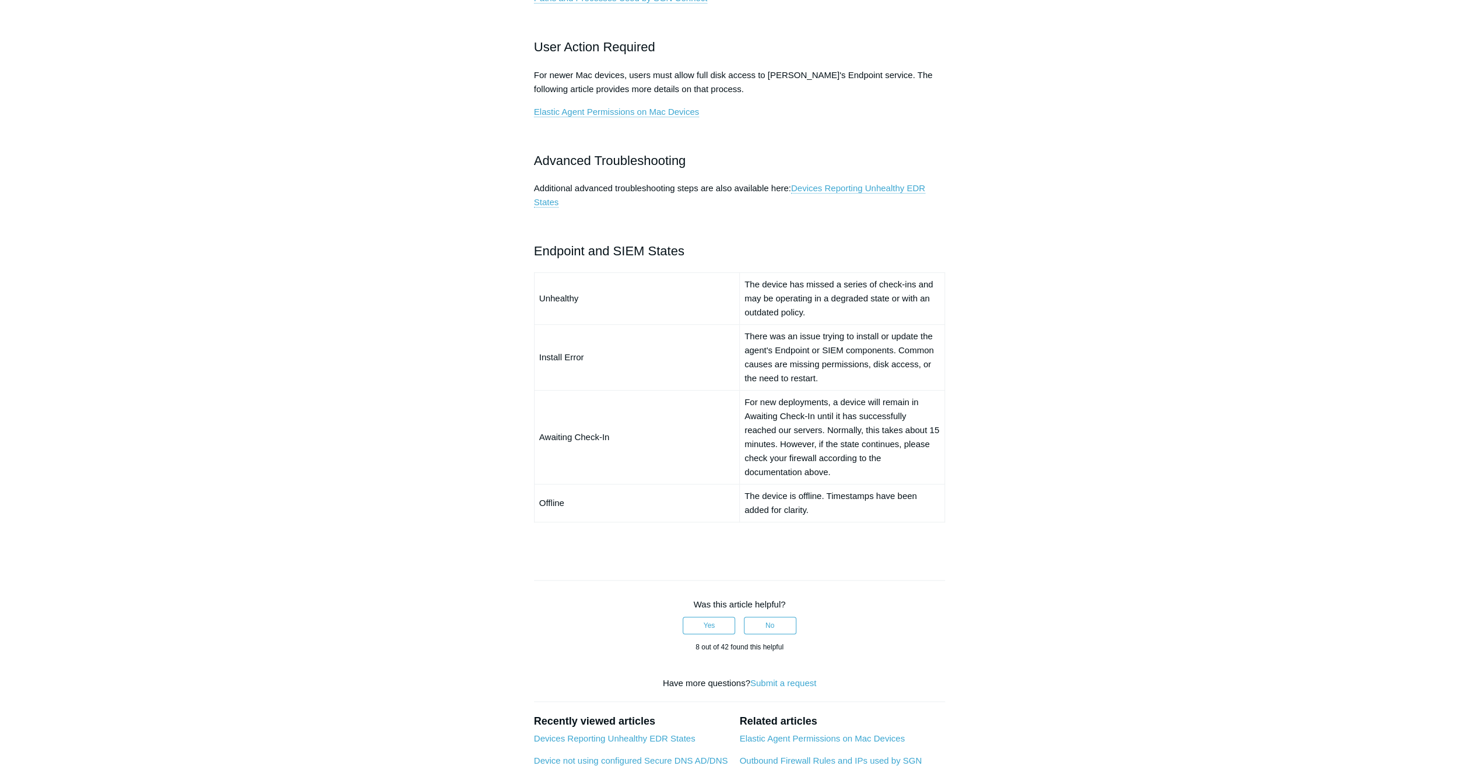
scroll to position [664, 0]
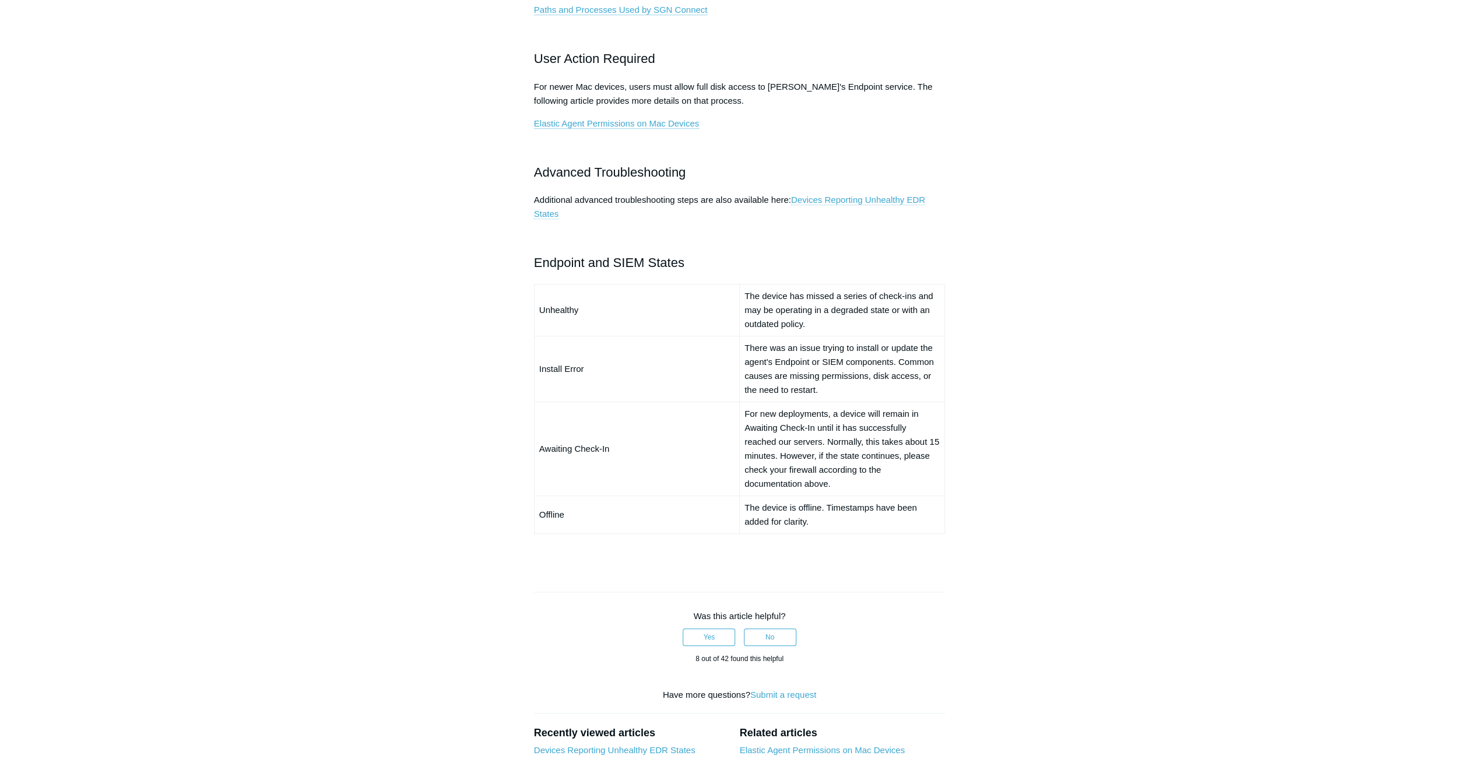
click at [847, 197] on link "Devices Reporting Unhealthy EDR States" at bounding box center [729, 207] width 391 height 24
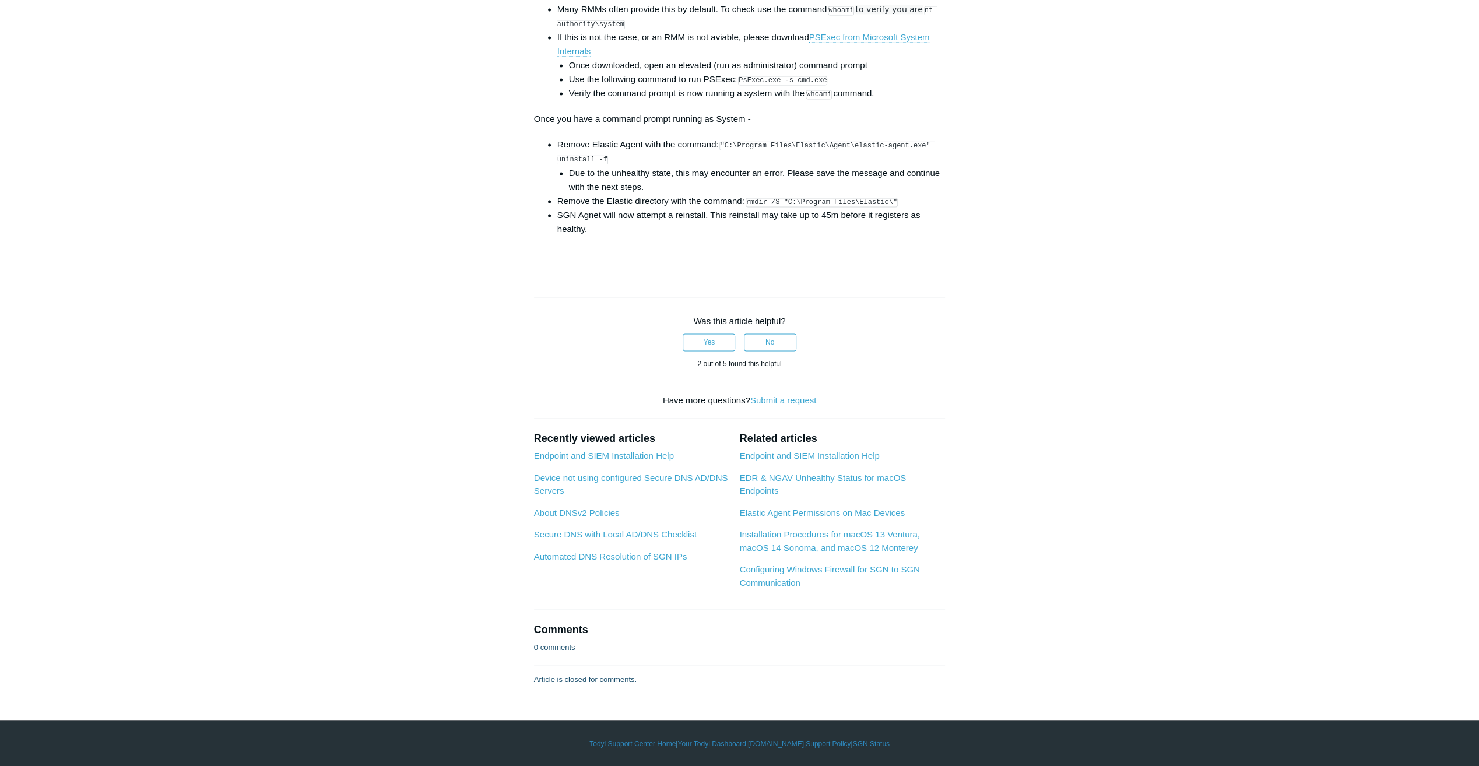
scroll to position [1832, 0]
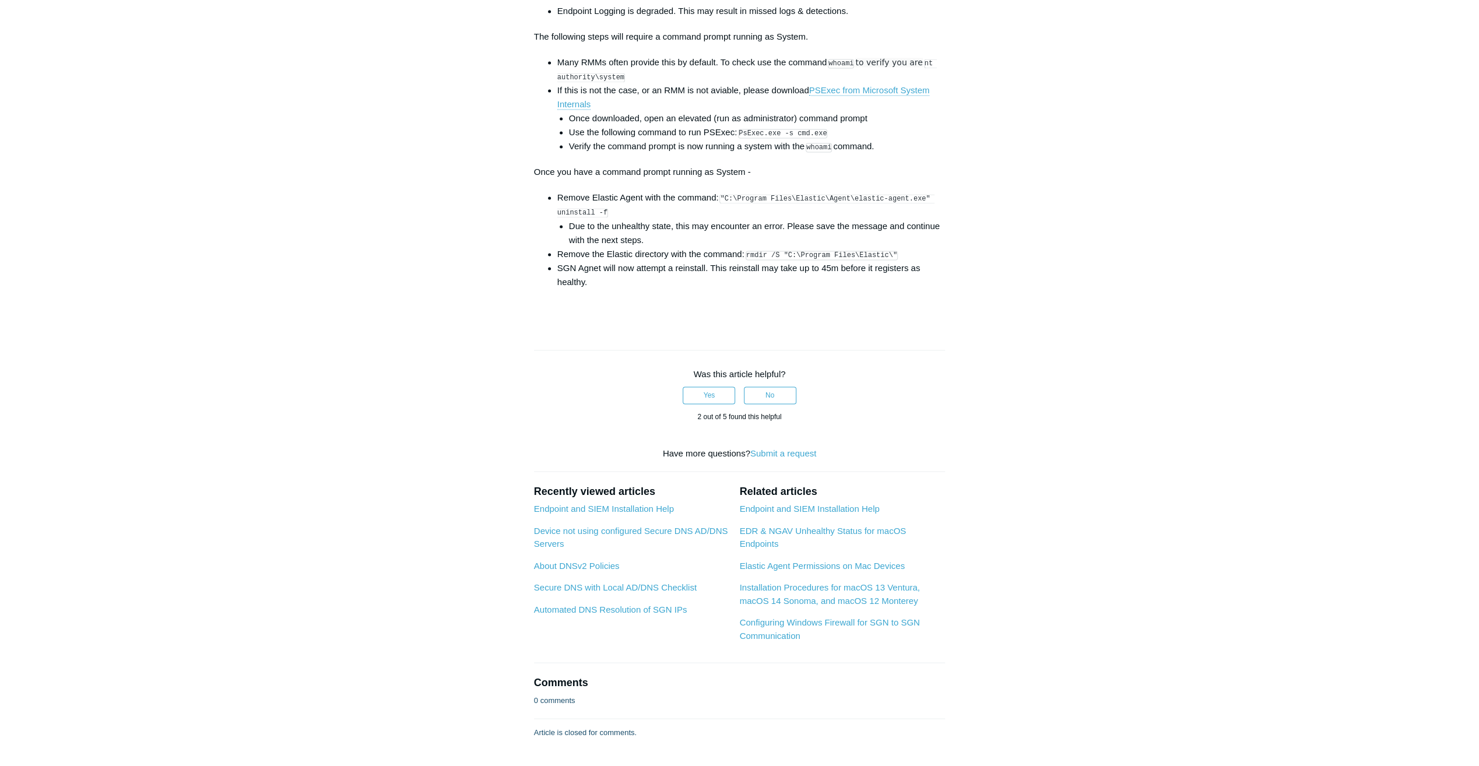
drag, startPoint x: 886, startPoint y: 262, endPoint x: 748, endPoint y: 265, distance: 138.7
click at [748, 261] on li "Remove the Elastic directory with the command: rmdir /S "C:\Program Files\Elast…" at bounding box center [751, 254] width 388 height 14
drag, startPoint x: 748, startPoint y: 265, endPoint x: 758, endPoint y: 259, distance: 12.3
copy code "rmdir /S "C:\Program Files\Elastic\""
